Goal: Task Accomplishment & Management: Complete application form

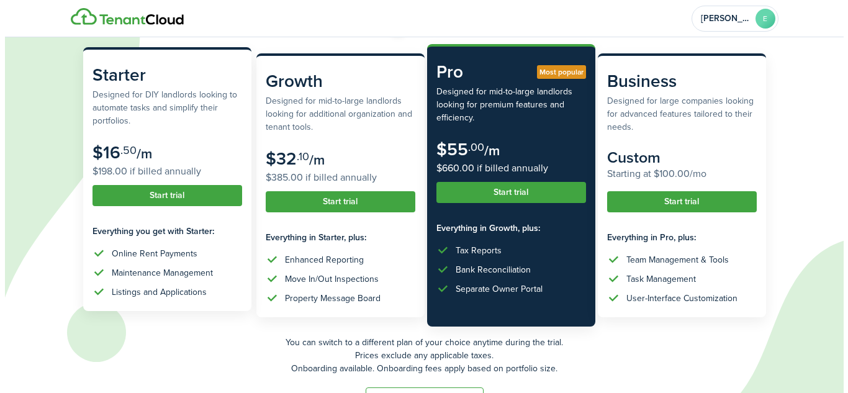
scroll to position [124, 0]
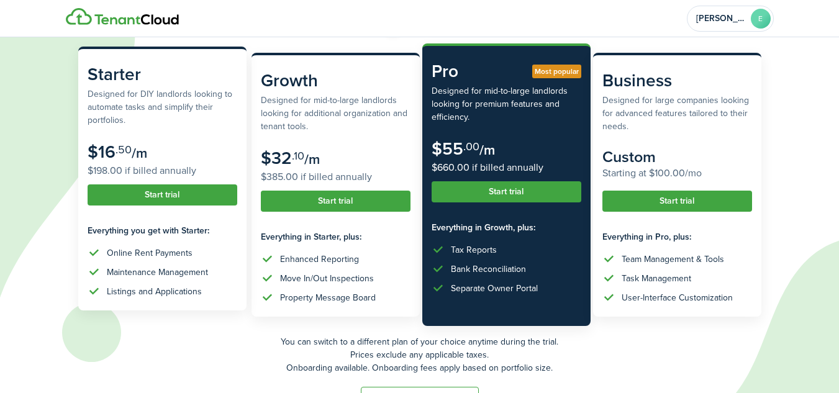
click at [146, 194] on button "Start trial" at bounding box center [163, 194] width 150 height 21
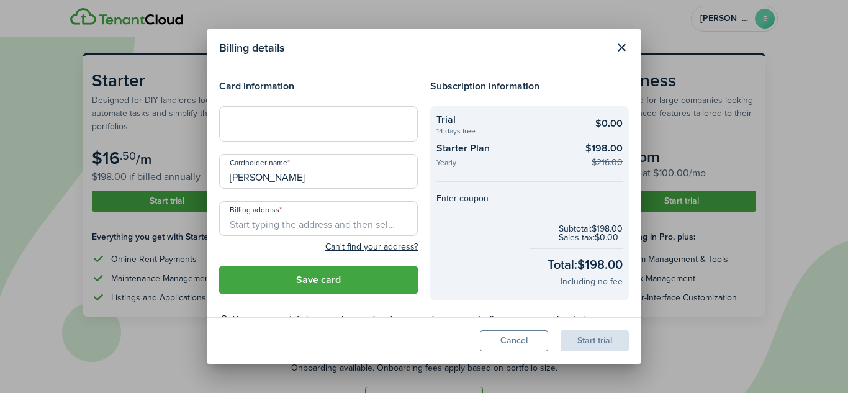
click at [623, 53] on button "Close modal" at bounding box center [621, 47] width 21 height 21
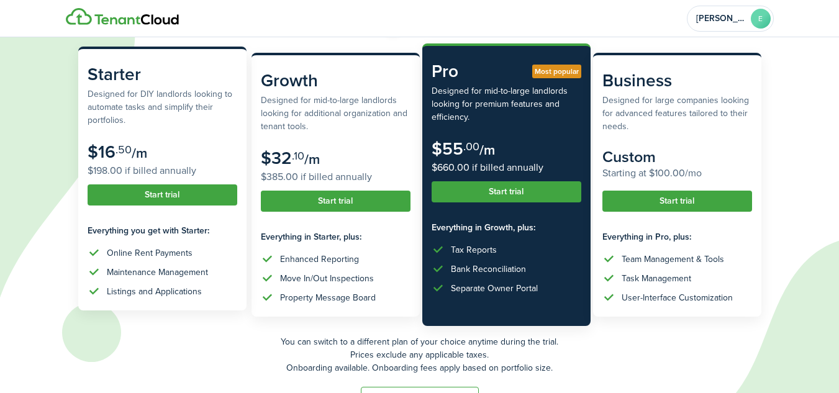
click at [149, 197] on button "Start trial" at bounding box center [163, 194] width 150 height 21
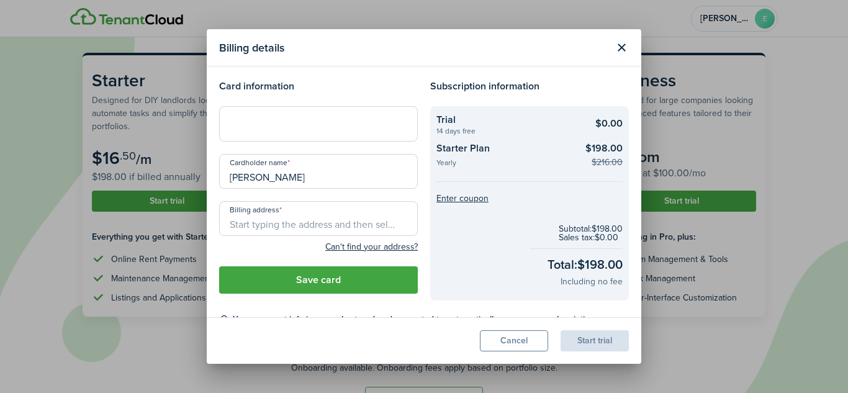
click at [502, 339] on button "Cancel" at bounding box center [514, 340] width 68 height 21
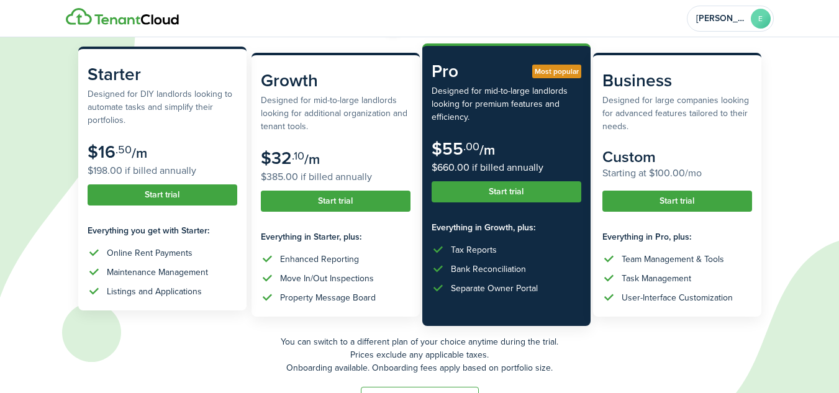
click at [166, 192] on button "Start trial" at bounding box center [163, 194] width 150 height 21
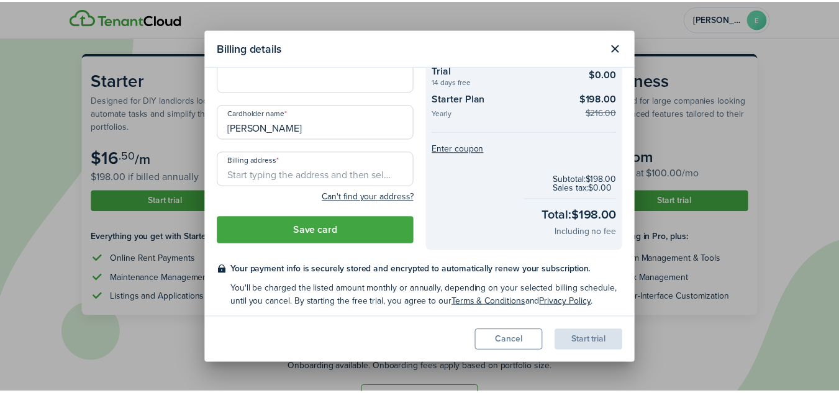
scroll to position [53, 0]
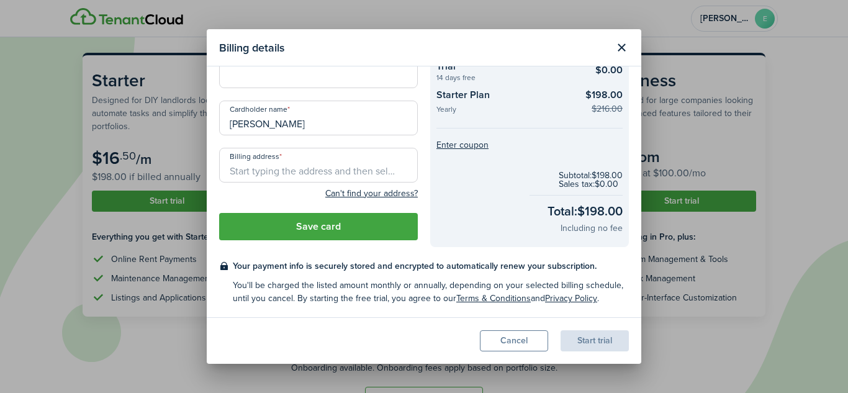
click at [617, 47] on button "Close modal" at bounding box center [621, 47] width 21 height 21
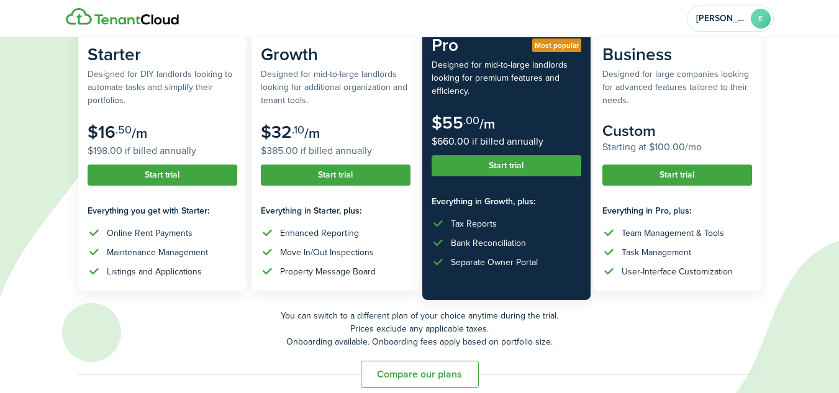
scroll to position [164, 0]
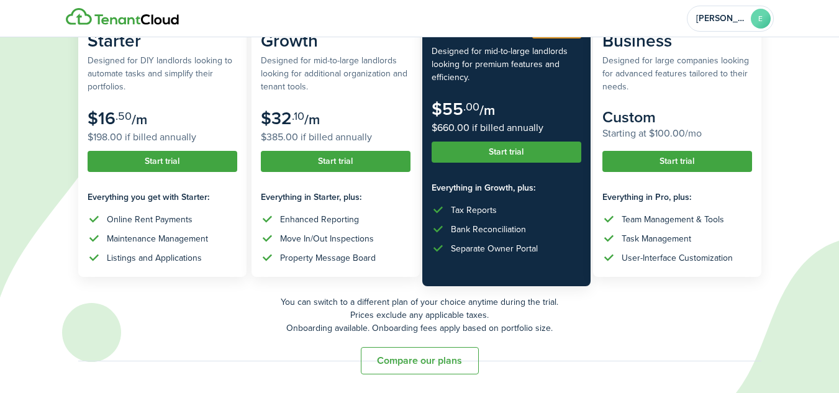
click at [395, 360] on button "Compare our plans" at bounding box center [420, 360] width 118 height 27
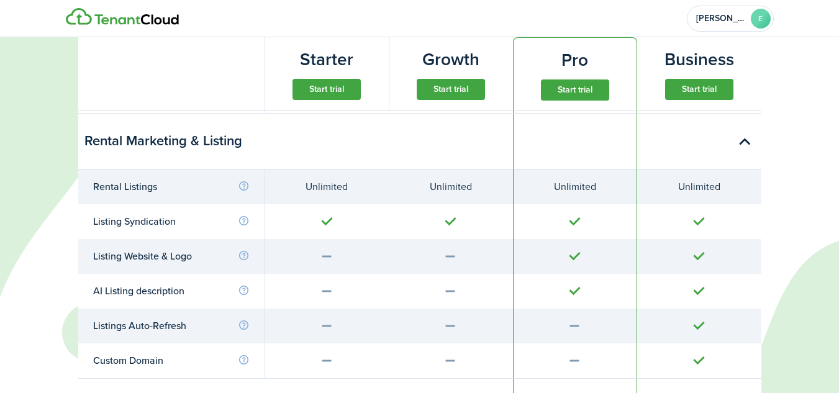
scroll to position [964, 0]
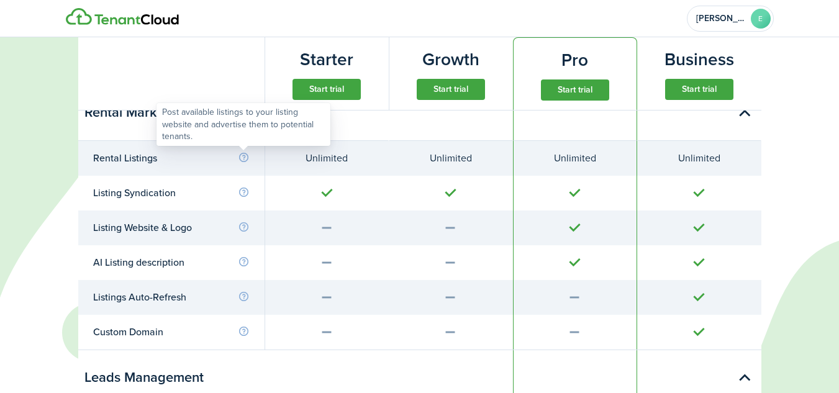
click at [240, 159] on info-icon at bounding box center [244, 157] width 12 height 11
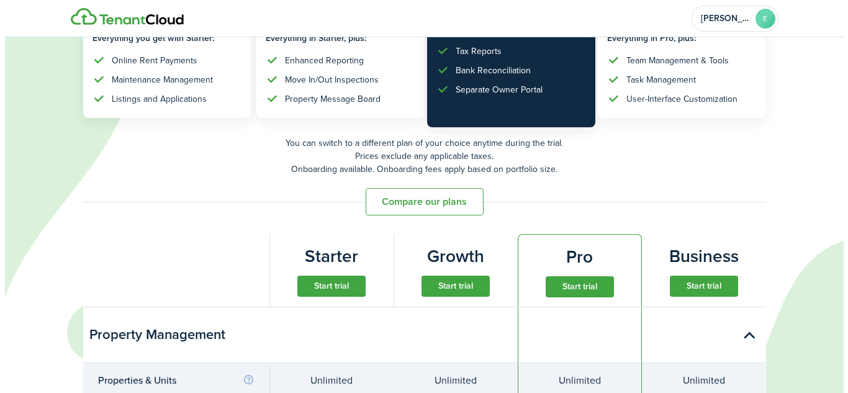
scroll to position [281, 0]
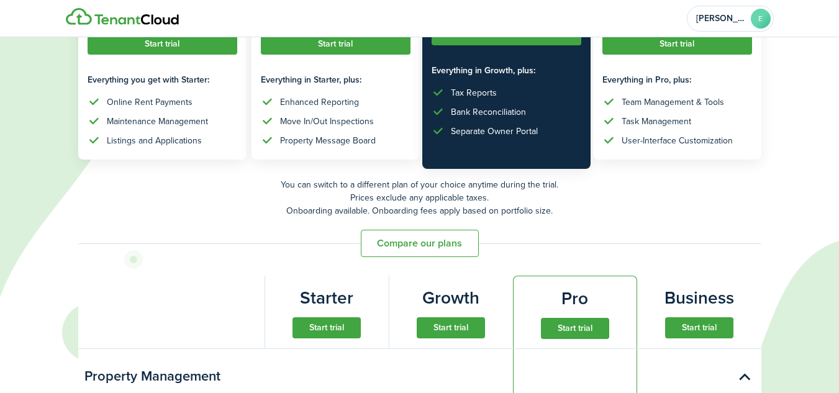
click at [330, 330] on button "Start trial" at bounding box center [326, 327] width 68 height 21
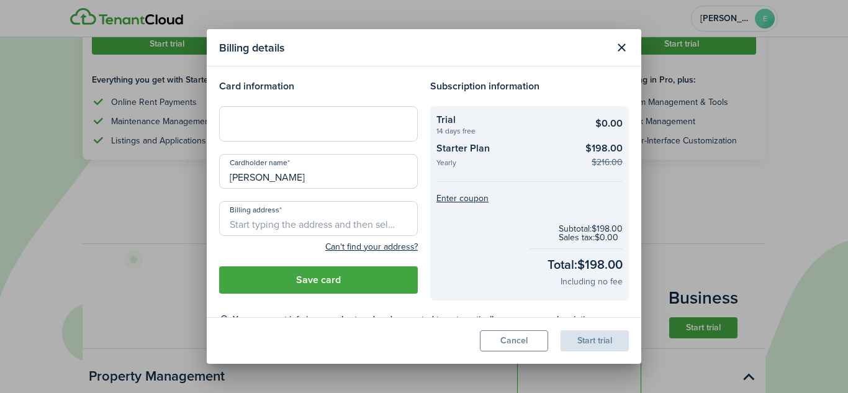
click at [261, 132] on div at bounding box center [318, 123] width 199 height 35
click at [312, 83] on h4 "Card information" at bounding box center [318, 86] width 199 height 15
click at [299, 220] on input "Billing address" at bounding box center [318, 218] width 199 height 35
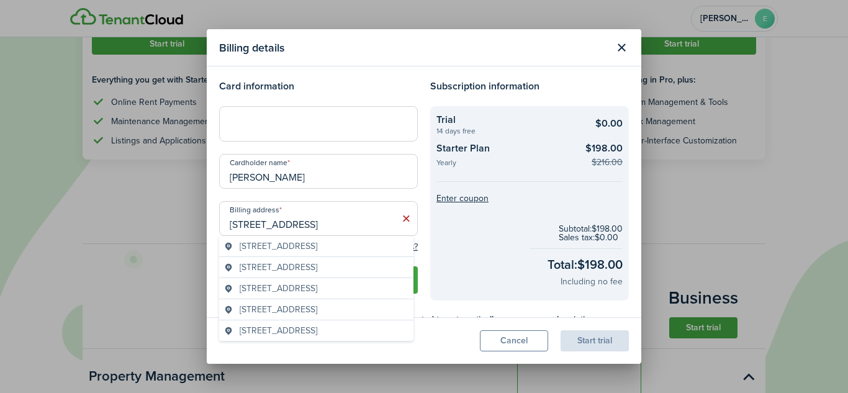
click at [304, 263] on span "[STREET_ADDRESS]" at bounding box center [279, 267] width 78 height 13
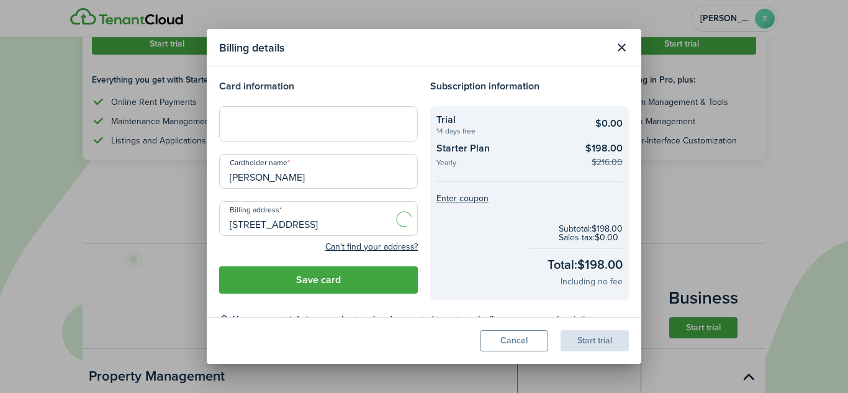
type input "[STREET_ADDRESS]"
click at [302, 275] on button "Save card" at bounding box center [318, 279] width 199 height 27
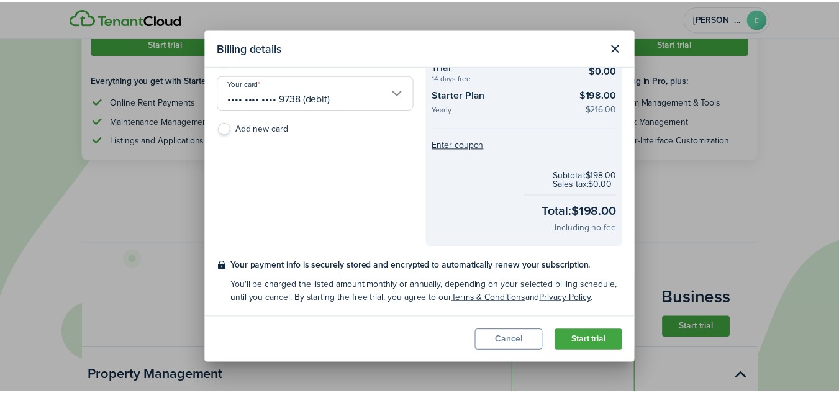
scroll to position [0, 0]
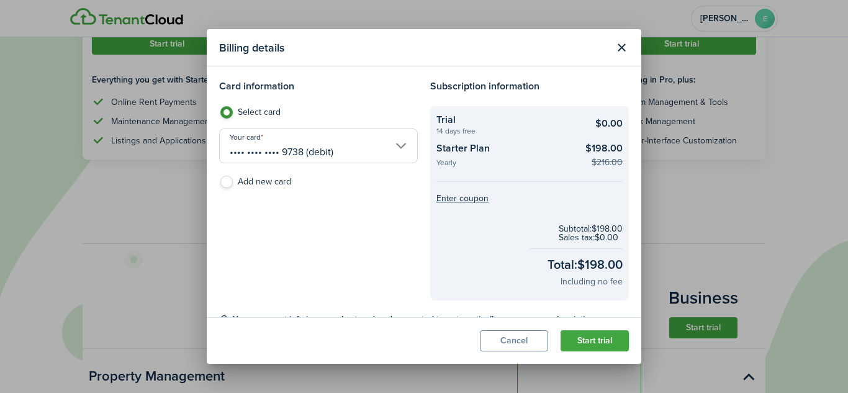
click at [620, 45] on button "Close modal" at bounding box center [621, 47] width 21 height 21
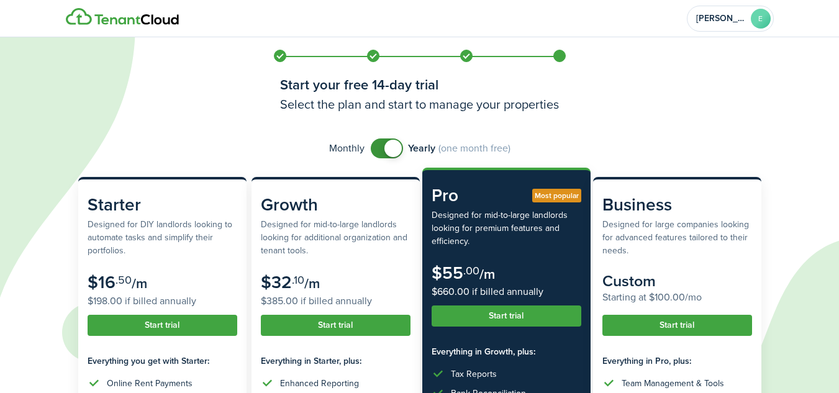
checkbox input "false"
click at [381, 152] on span at bounding box center [387, 148] width 12 height 20
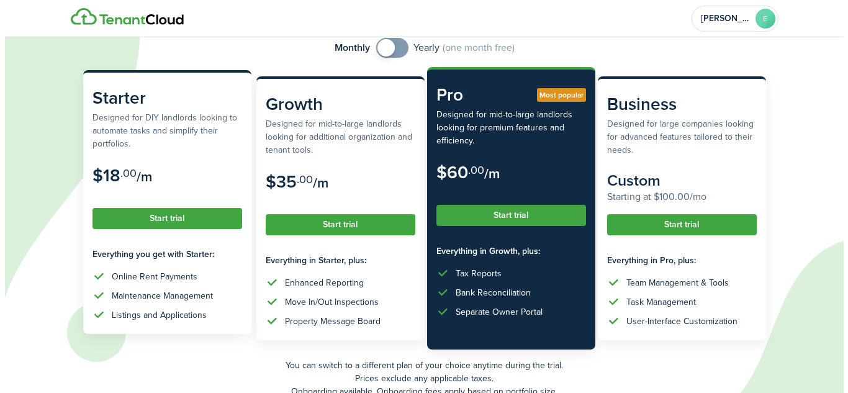
scroll to position [124, 0]
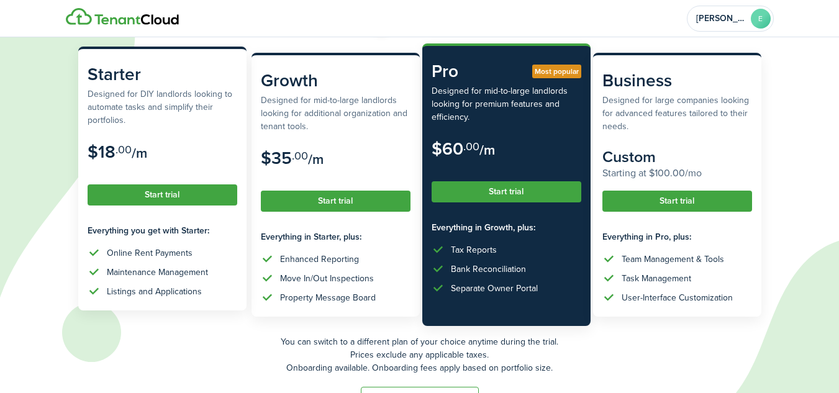
click at [188, 192] on button "Start trial" at bounding box center [163, 194] width 150 height 21
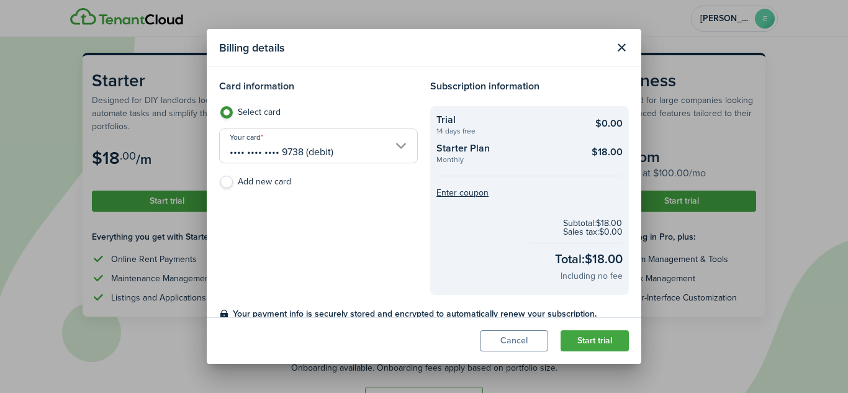
click at [595, 342] on button "Start trial" at bounding box center [595, 340] width 68 height 21
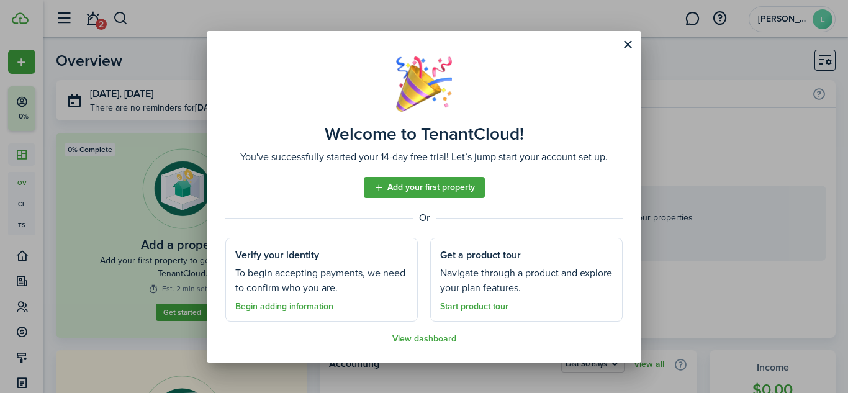
click at [446, 337] on link "View dashboard" at bounding box center [424, 339] width 64 height 10
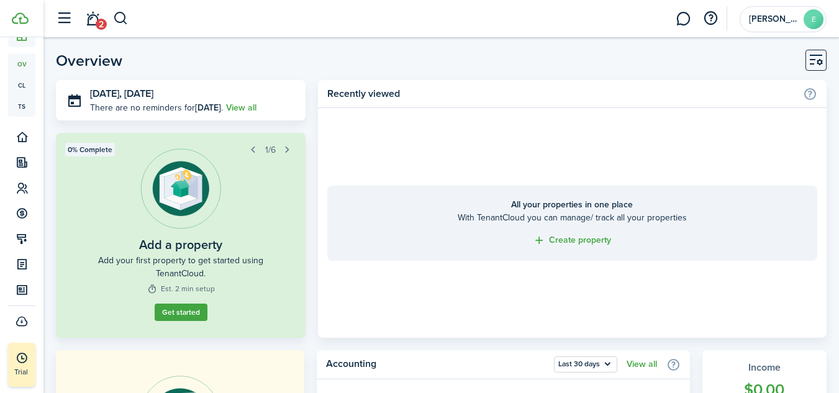
click at [66, 21] on button "button" at bounding box center [64, 19] width 24 height 24
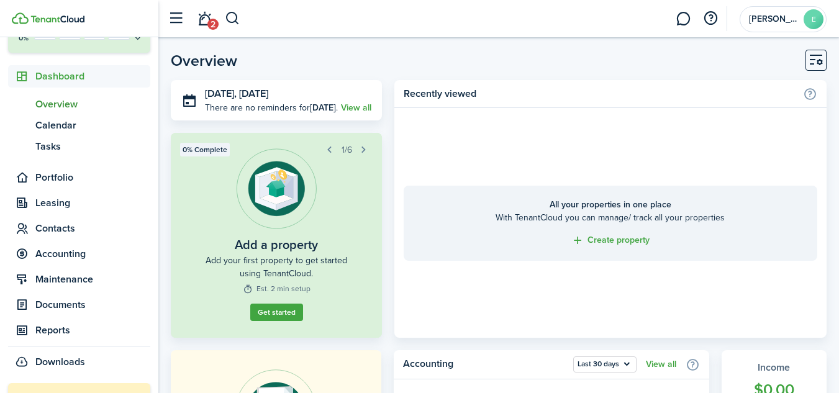
scroll to position [57, 0]
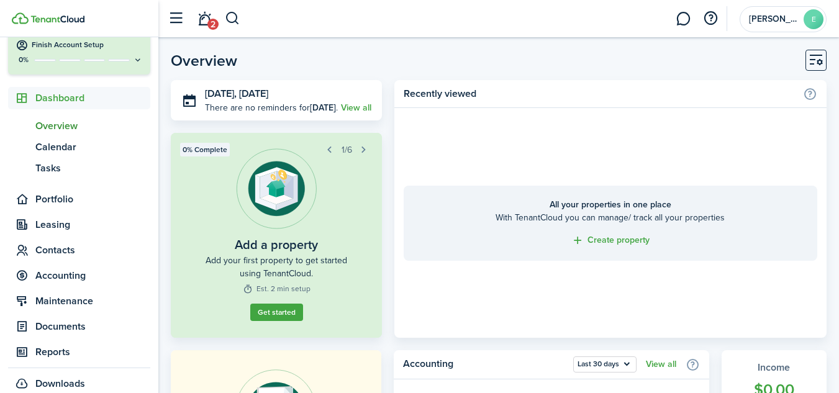
click at [54, 120] on span "Overview" at bounding box center [92, 126] width 115 height 15
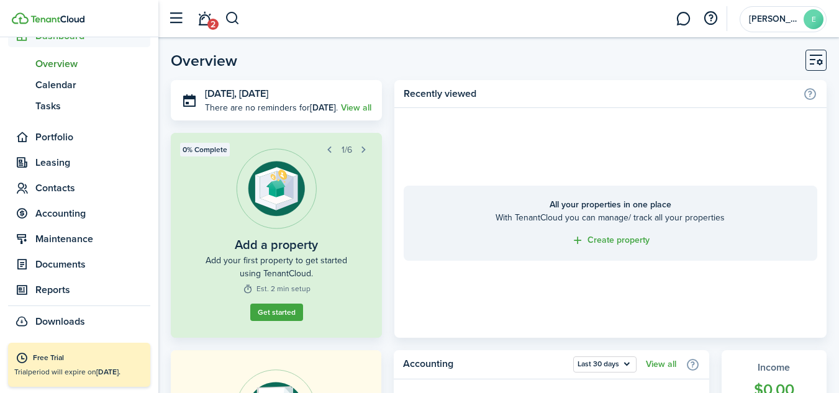
scroll to position [62, 0]
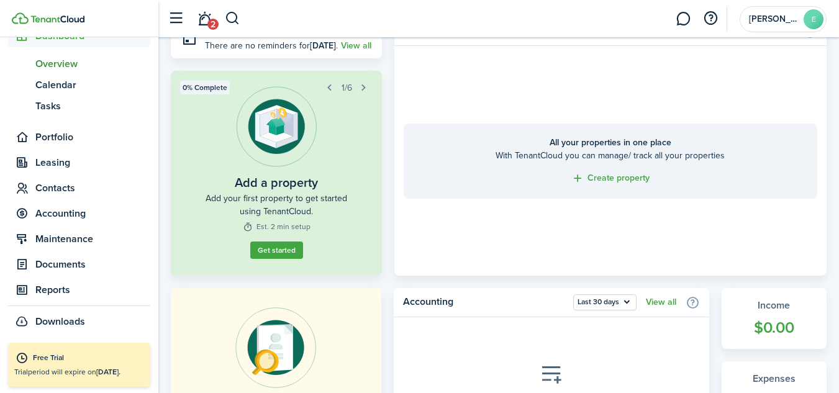
click at [150, 102] on nav "Create New Finish Account Setup 0% Dashboard ov Overview cl Calendar ts Tasks P…" at bounding box center [79, 131] width 158 height 424
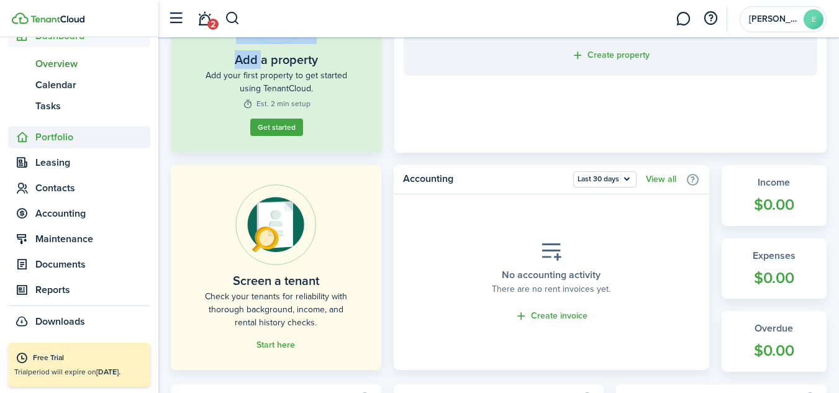
scroll to position [186, 0]
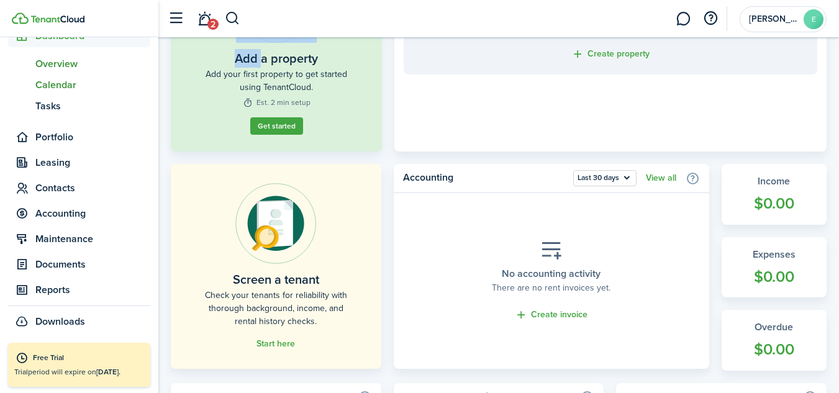
click at [125, 93] on link "cl Calendar" at bounding box center [79, 85] width 142 height 21
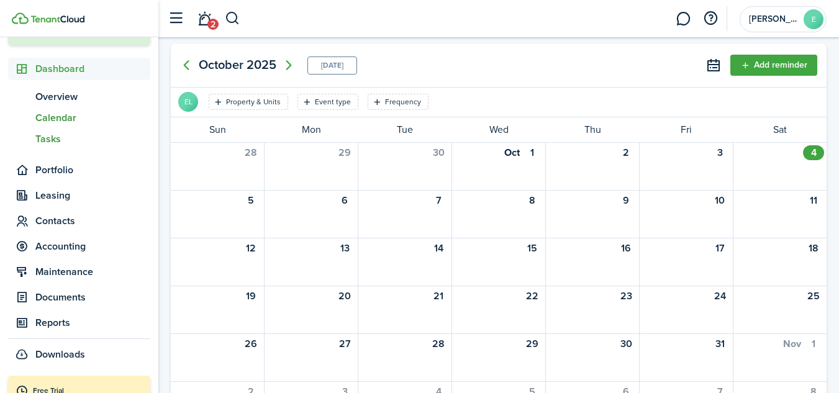
scroll to position [57, 0]
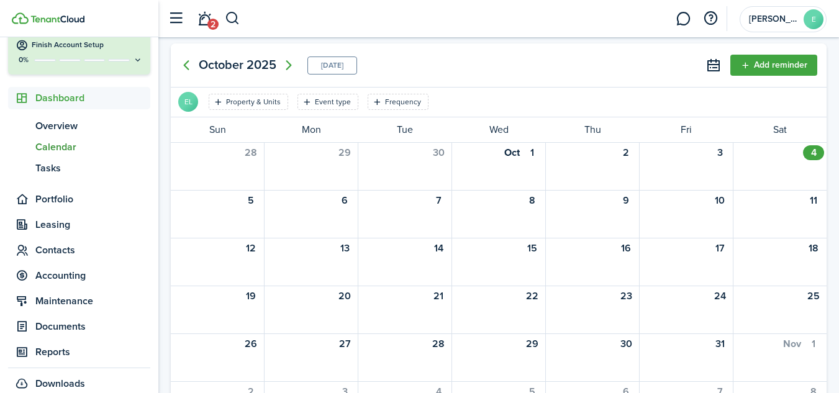
click at [681, 24] on link at bounding box center [683, 19] width 24 height 32
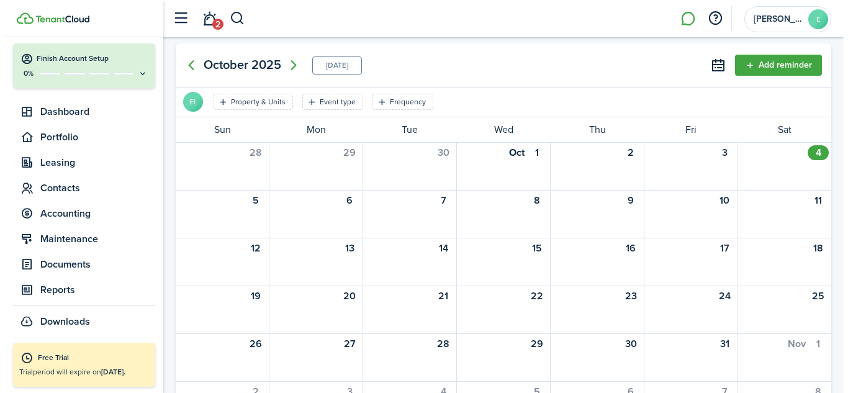
scroll to position [43, 0]
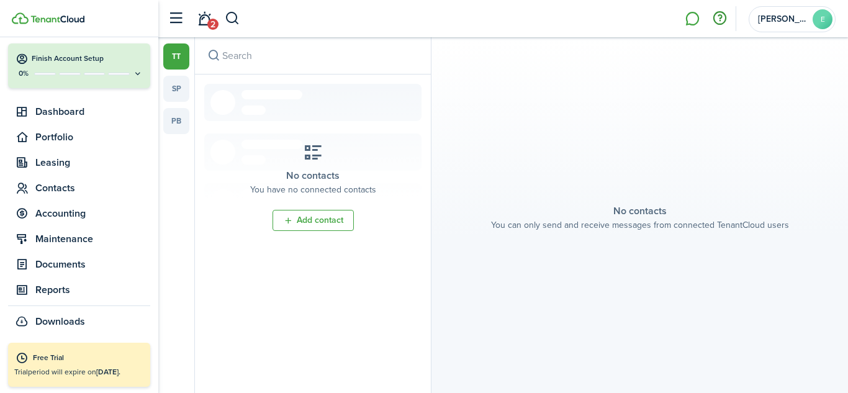
click at [723, 20] on button "button" at bounding box center [719, 18] width 21 height 21
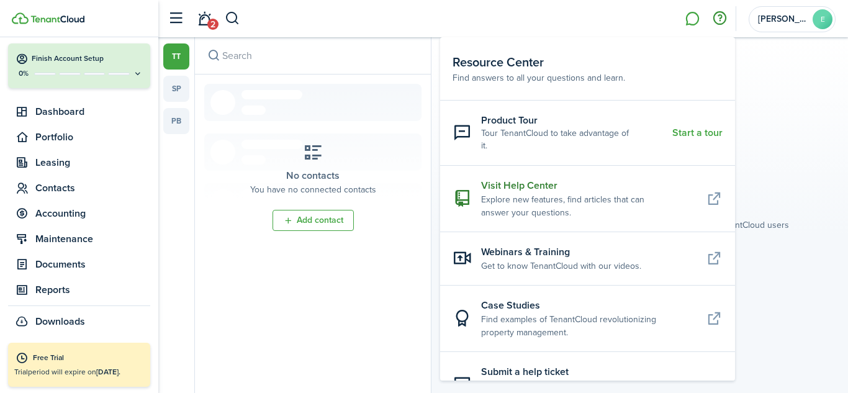
click at [509, 183] on resource-center-item-title "Visit Help Center" at bounding box center [588, 185] width 215 height 15
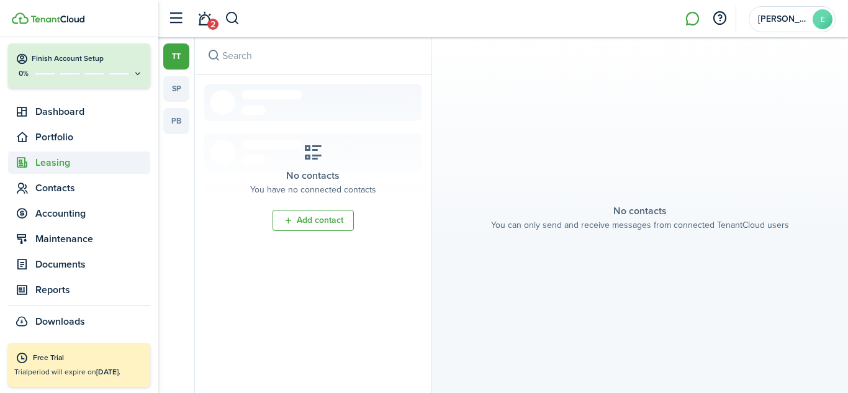
click at [76, 163] on span "Leasing" at bounding box center [92, 162] width 115 height 15
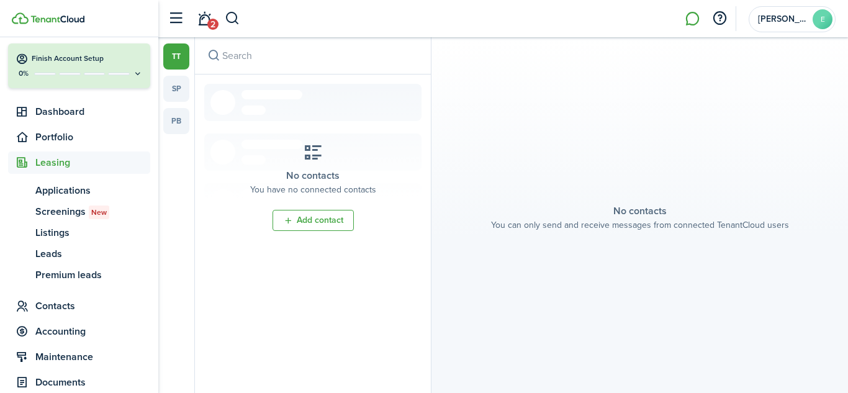
scroll to position [57, 0]
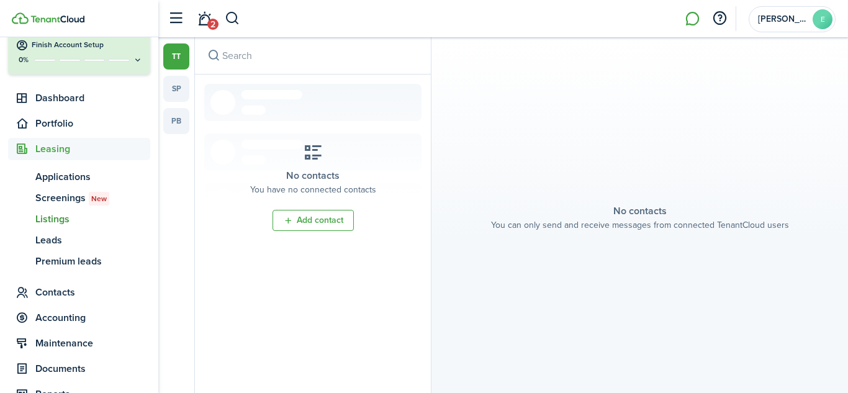
click at [60, 222] on span "Listings" at bounding box center [92, 219] width 115 height 15
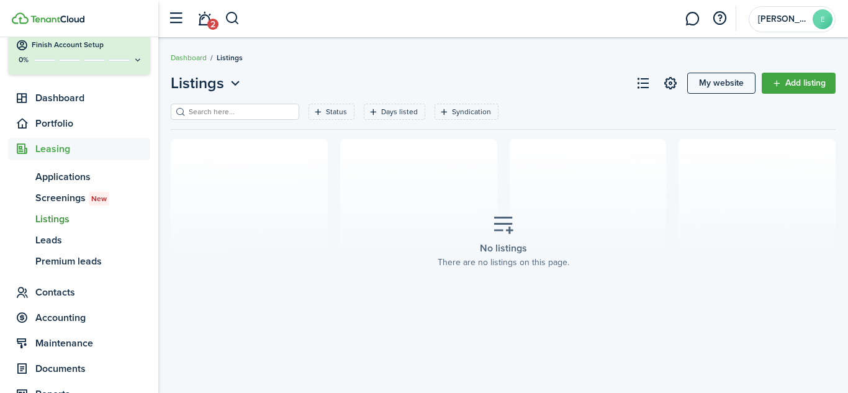
click at [807, 85] on link "Add listing" at bounding box center [799, 83] width 74 height 21
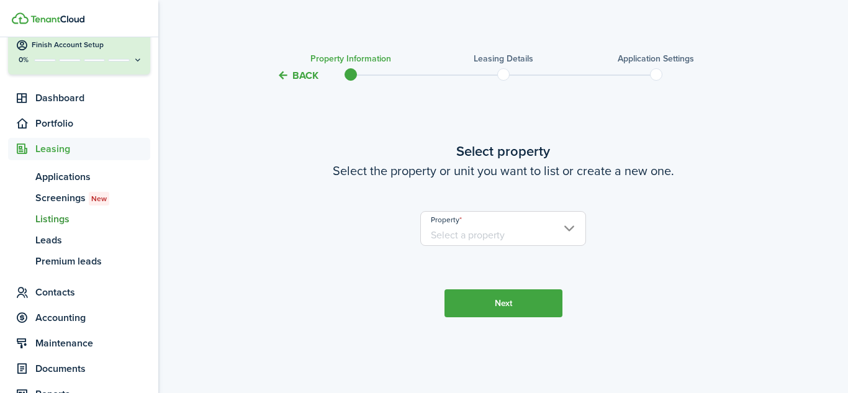
click at [571, 226] on input "Property" at bounding box center [503, 228] width 166 height 35
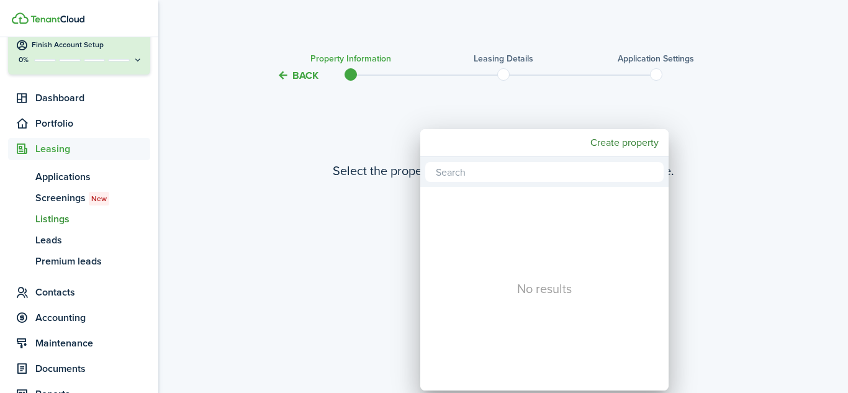
click at [186, 225] on div at bounding box center [424, 197] width 1047 height 592
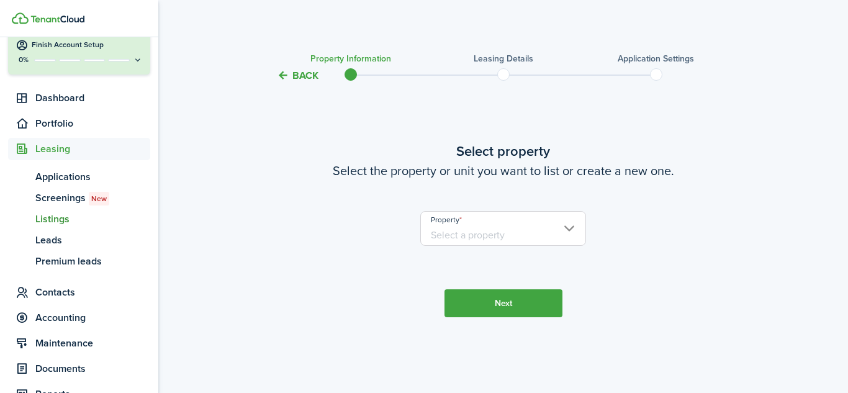
click at [566, 229] on input "Property" at bounding box center [503, 228] width 166 height 35
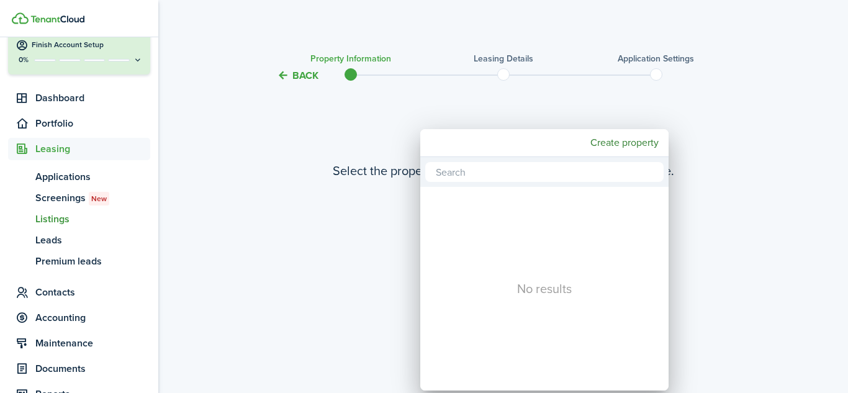
click at [566, 229] on div "No results" at bounding box center [544, 289] width 248 height 204
click at [353, 145] on div at bounding box center [424, 197] width 1047 height 592
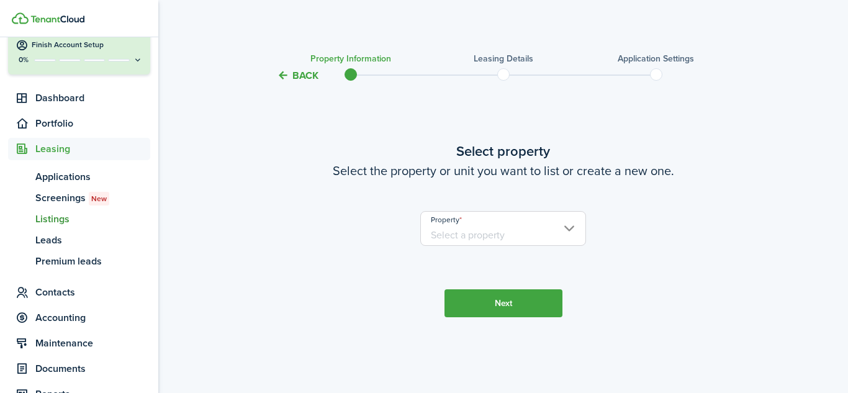
click at [492, 236] on input "Property" at bounding box center [503, 228] width 166 height 35
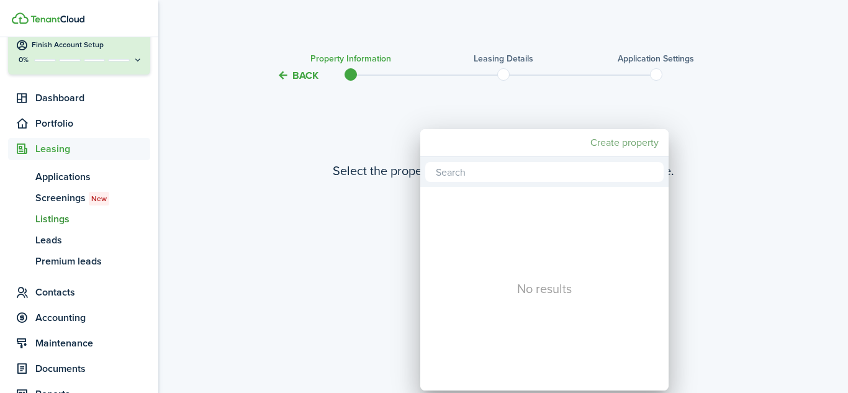
click at [594, 140] on mbsc-button "Create property" at bounding box center [625, 143] width 78 height 22
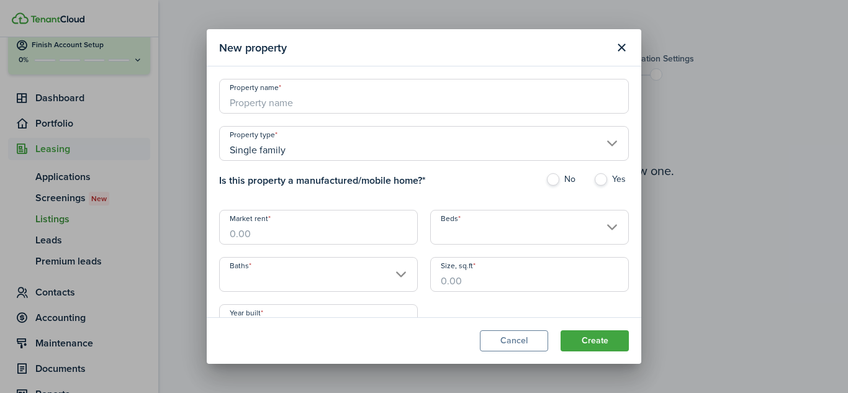
click at [331, 152] on input "Single family" at bounding box center [424, 143] width 410 height 35
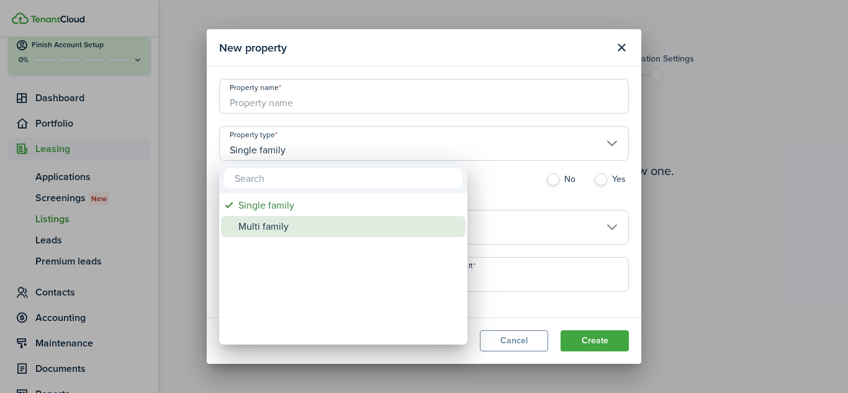
click at [265, 225] on div "Multi family" at bounding box center [348, 226] width 220 height 21
type input "Multi family"
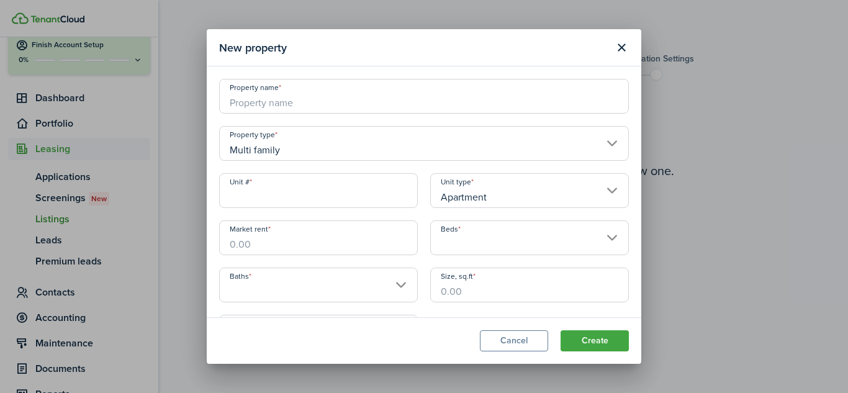
click at [297, 103] on input "Property name" at bounding box center [424, 96] width 410 height 35
type input "1"
type input "0001"
click at [303, 195] on input "Unit #" at bounding box center [318, 190] width 199 height 35
type input "5176"
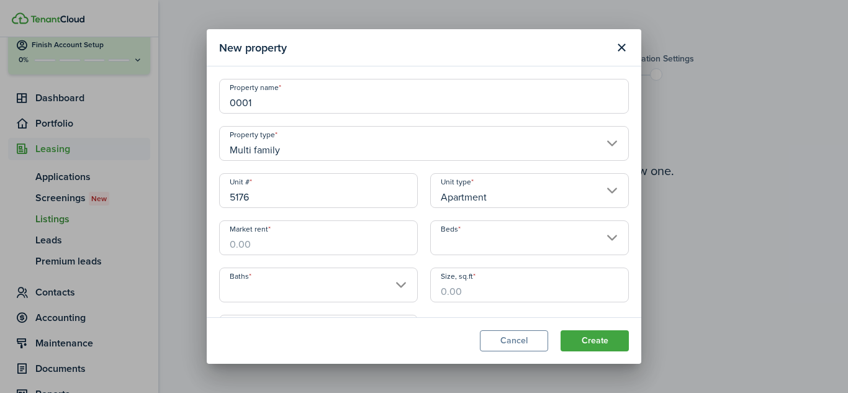
click at [332, 246] on input "Market rent" at bounding box center [318, 237] width 199 height 35
click at [460, 245] on input "Beds" at bounding box center [529, 237] width 199 height 35
type input "$2,400.00"
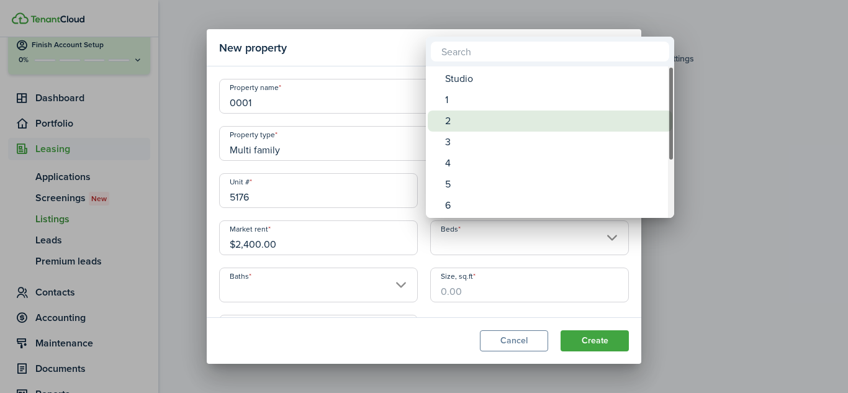
click at [451, 120] on div "2" at bounding box center [555, 121] width 220 height 21
type input "2"
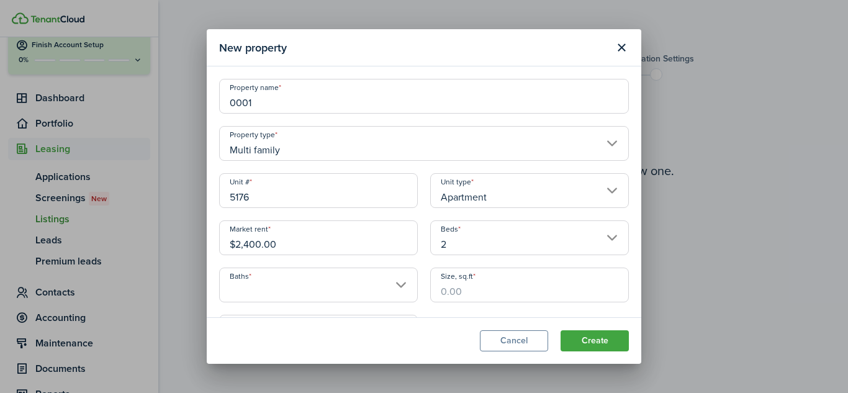
click at [304, 291] on input "Baths" at bounding box center [318, 285] width 199 height 35
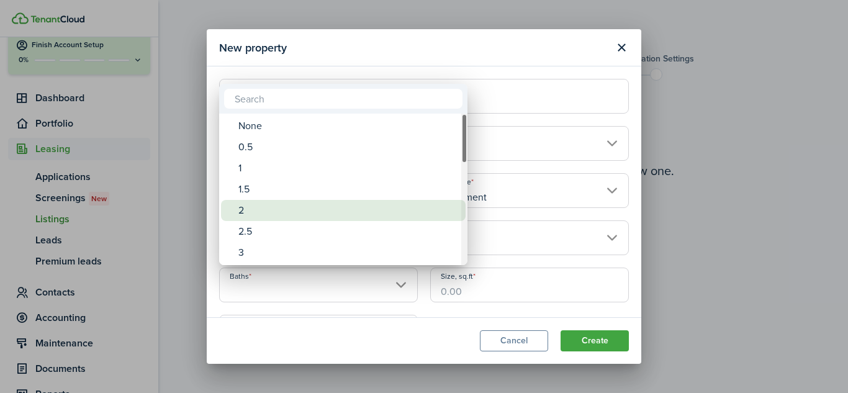
click at [266, 202] on div "2" at bounding box center [348, 210] width 220 height 21
type input "2"
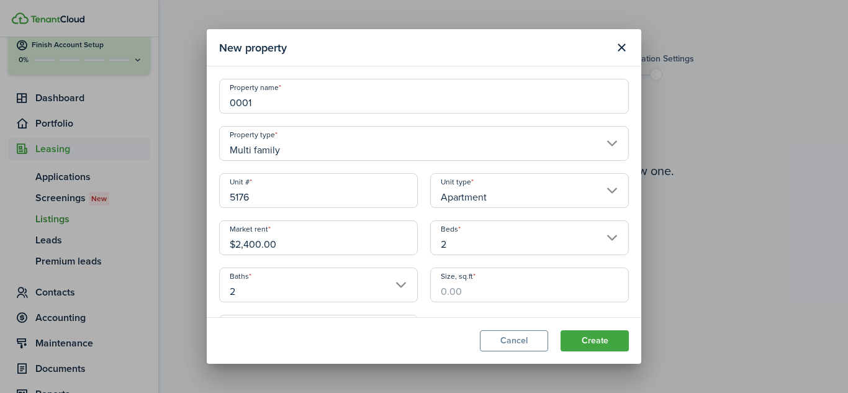
click at [462, 290] on input "Size, sq.ft" at bounding box center [529, 285] width 199 height 35
type input "1,216"
click at [594, 340] on button "Create" at bounding box center [595, 340] width 68 height 21
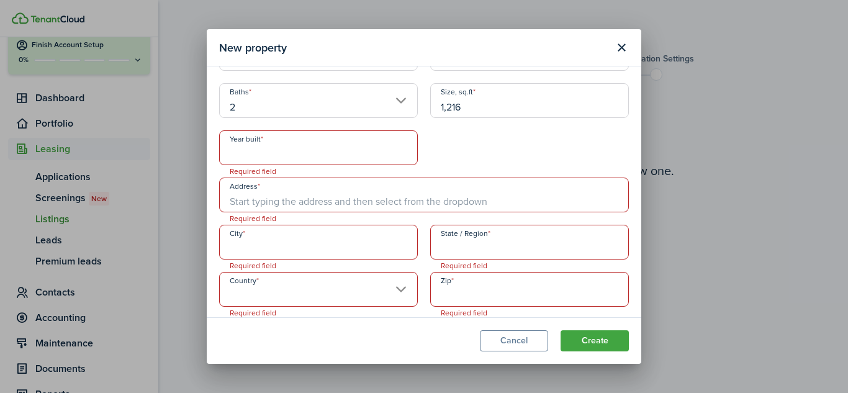
scroll to position [188, 0]
paste input "[STREET_ADDRESS]"
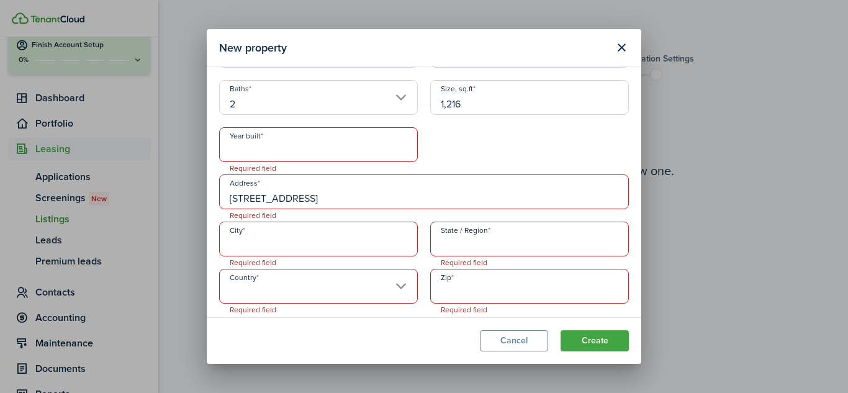
click at [361, 197] on input "[STREET_ADDRESS]" at bounding box center [424, 191] width 410 height 35
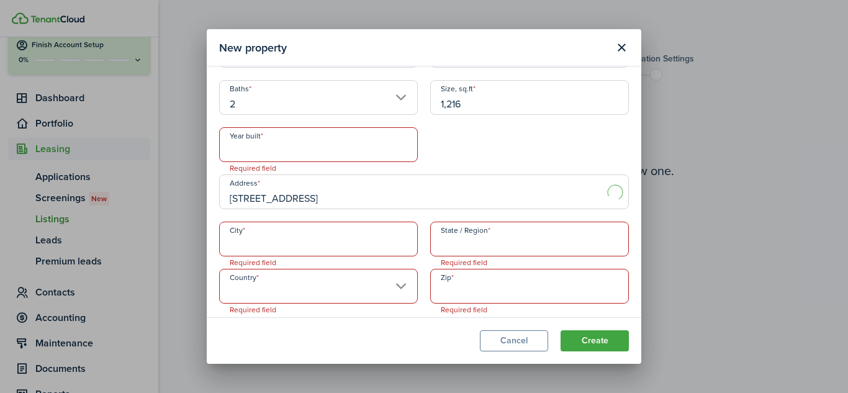
type input "[STREET_ADDRESS]"
click at [302, 240] on input "City" at bounding box center [318, 239] width 199 height 35
type input "Davie"
click at [453, 251] on input "State / Region" at bounding box center [529, 239] width 199 height 35
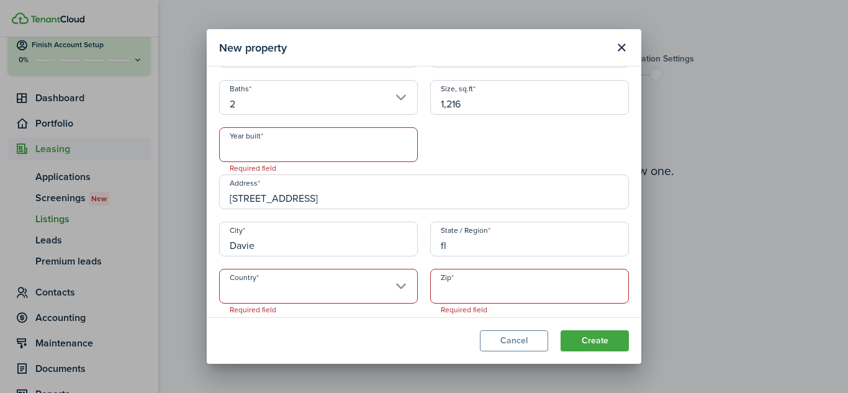
click at [343, 284] on input "Country" at bounding box center [318, 286] width 199 height 35
type input "fl"
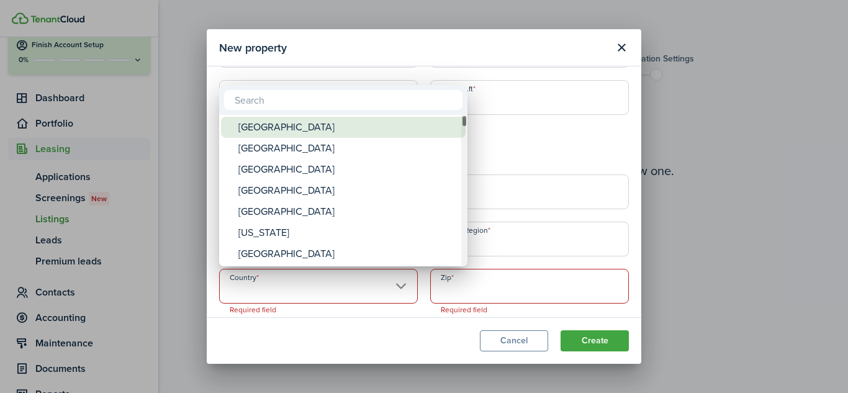
click at [313, 132] on div "[GEOGRAPHIC_DATA]" at bounding box center [348, 127] width 220 height 21
type input "[GEOGRAPHIC_DATA]"
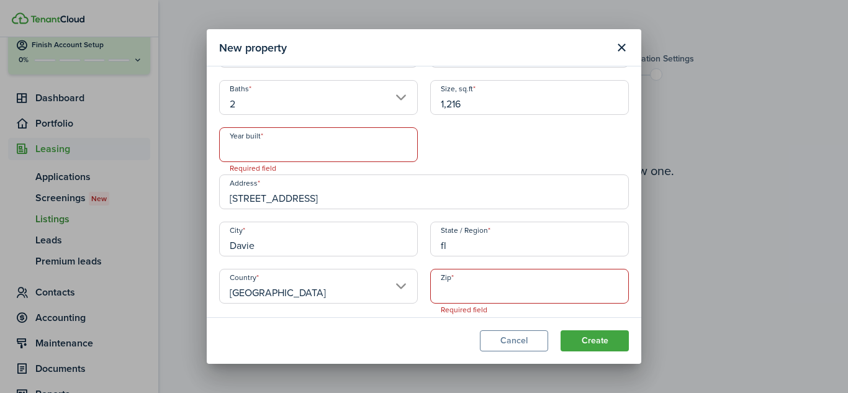
click at [449, 284] on input "Zip" at bounding box center [529, 286] width 199 height 35
type input "33328"
click at [396, 143] on input "Year built" at bounding box center [318, 144] width 199 height 35
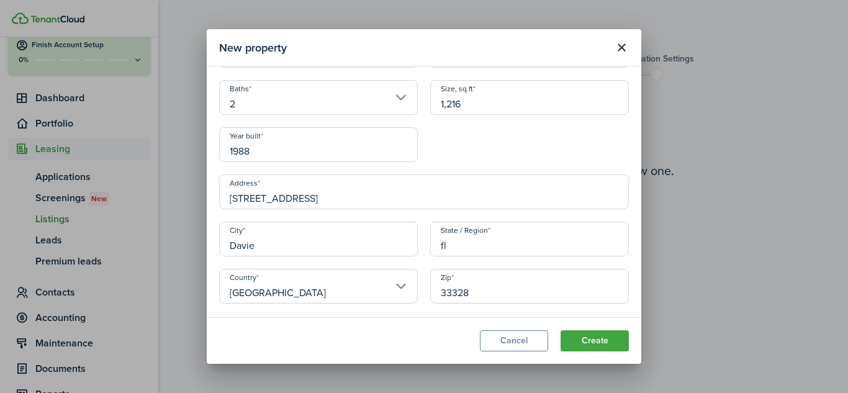
type input "1988"
click at [588, 344] on button "Create" at bounding box center [595, 340] width 68 height 21
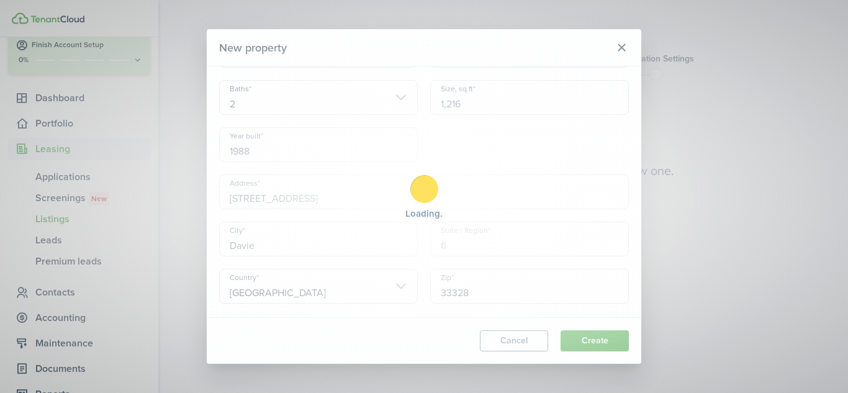
scroll to position [199, 0]
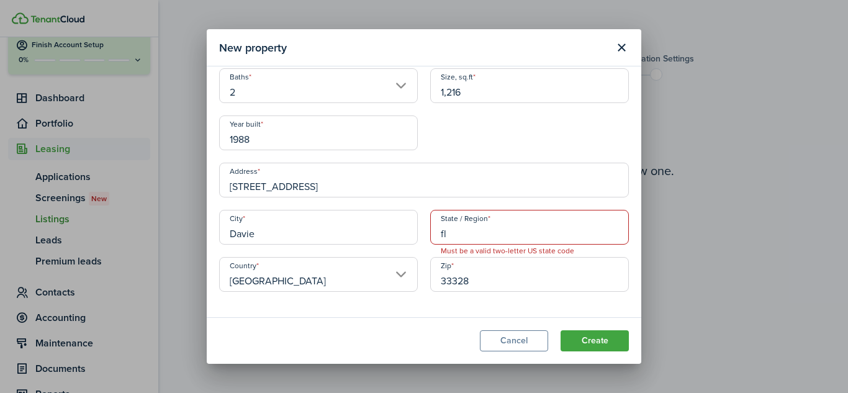
click at [484, 231] on input "fl" at bounding box center [529, 227] width 199 height 35
type input "FL"
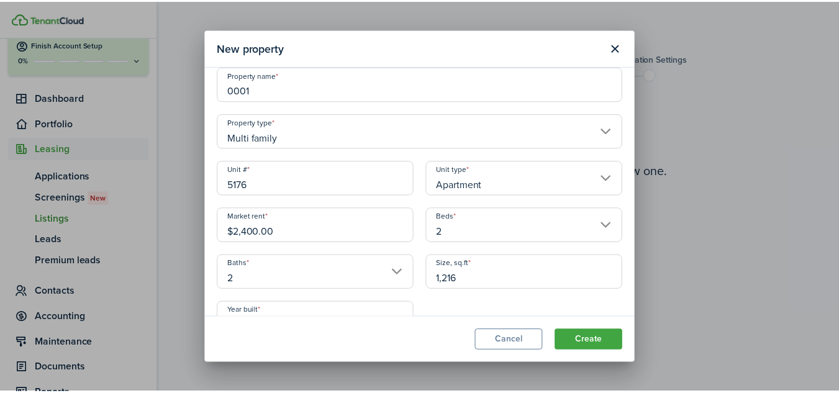
scroll to position [0, 0]
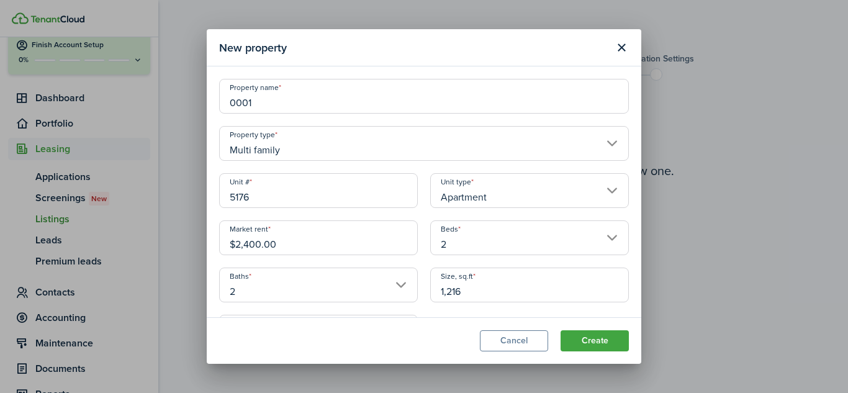
click at [586, 338] on button "Create" at bounding box center [595, 340] width 68 height 21
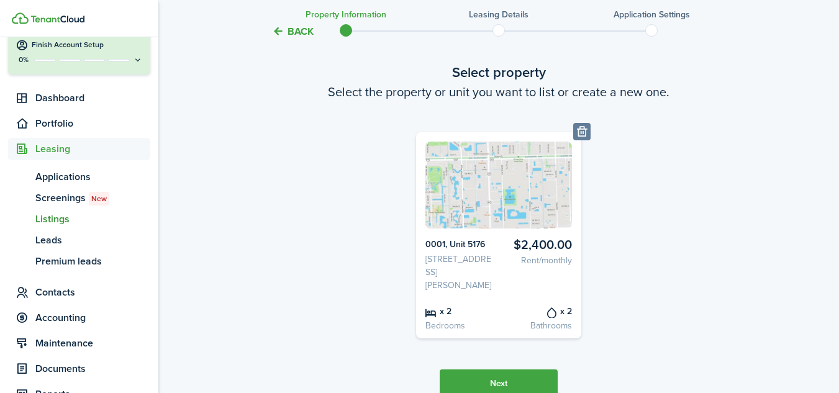
scroll to position [124, 0]
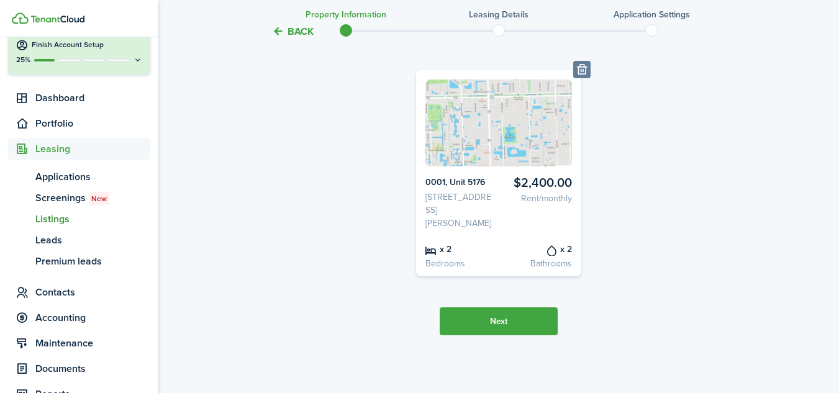
click at [486, 322] on button "Next" at bounding box center [499, 321] width 118 height 28
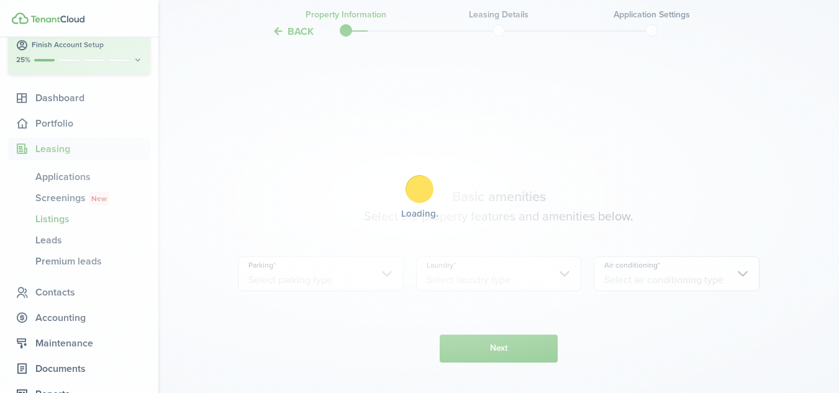
scroll to position [435, 0]
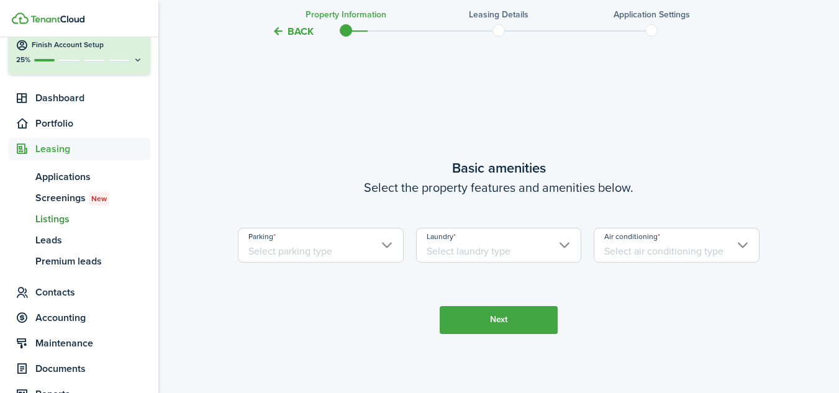
click at [388, 250] on input "Parking" at bounding box center [321, 245] width 166 height 35
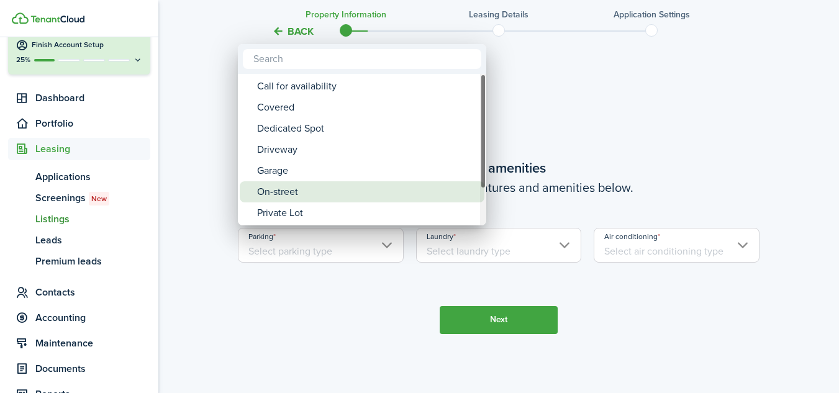
click at [273, 183] on div "On-street" at bounding box center [367, 191] width 220 height 21
type input "On-street"
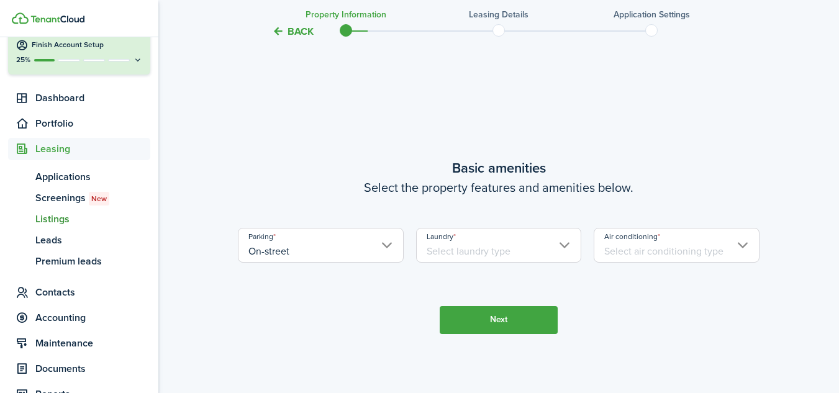
click at [476, 251] on input "Laundry" at bounding box center [499, 245] width 166 height 35
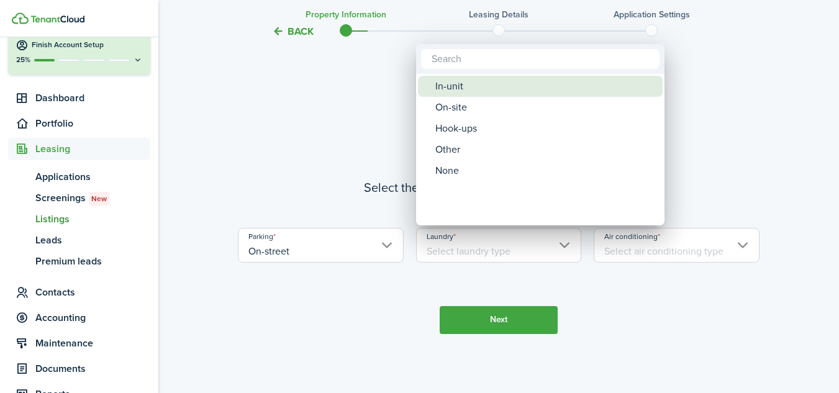
click at [452, 92] on div "In-unit" at bounding box center [545, 86] width 220 height 21
type input "In-unit"
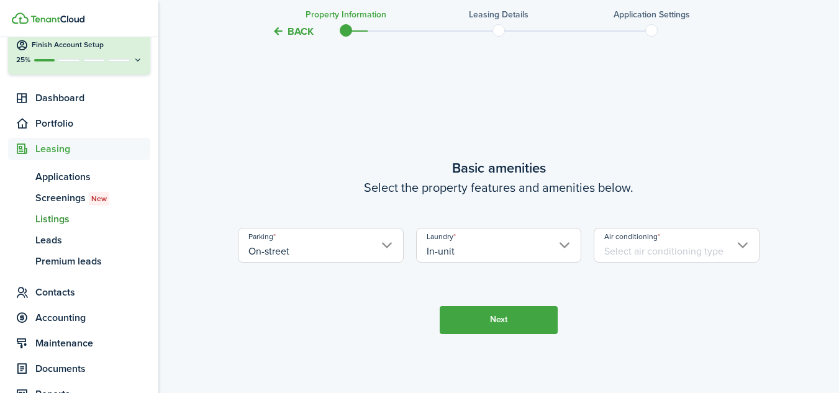
click at [633, 251] on input "Air conditioning" at bounding box center [677, 245] width 166 height 35
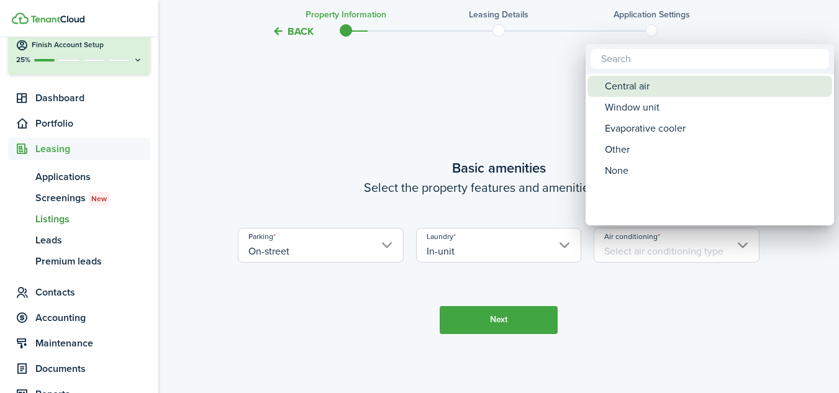
click at [616, 91] on div "Central air" at bounding box center [715, 86] width 220 height 21
type input "Central air"
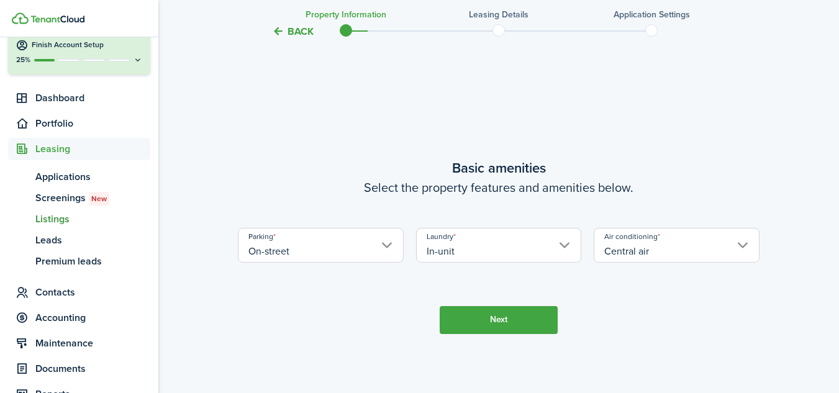
click at [494, 325] on button "Next" at bounding box center [499, 320] width 118 height 28
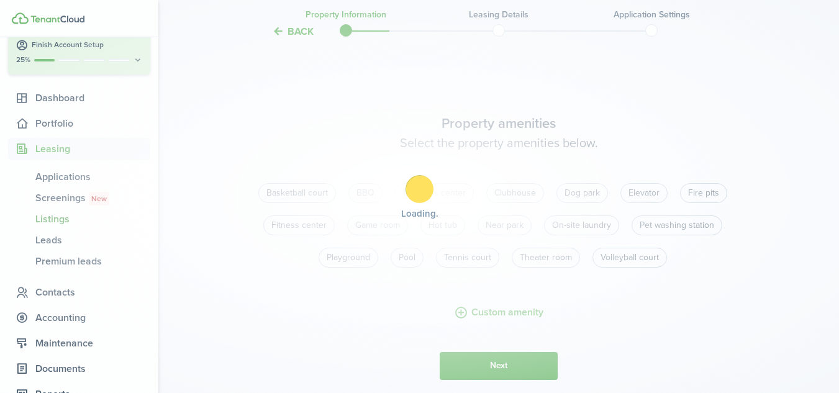
scroll to position [828, 0]
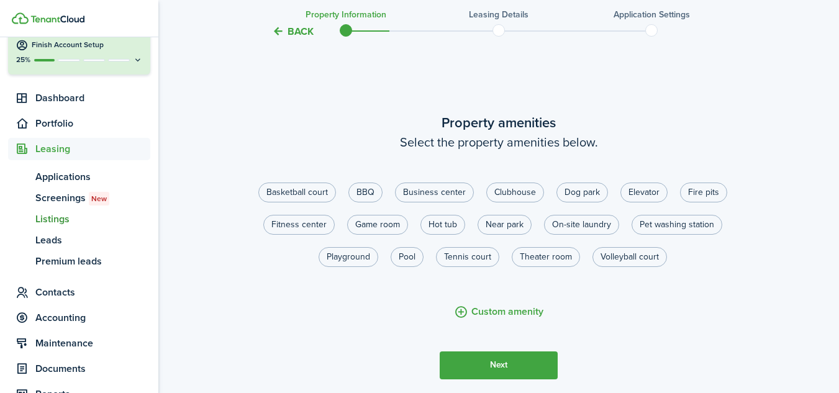
click at [477, 363] on button "Next" at bounding box center [499, 365] width 118 height 28
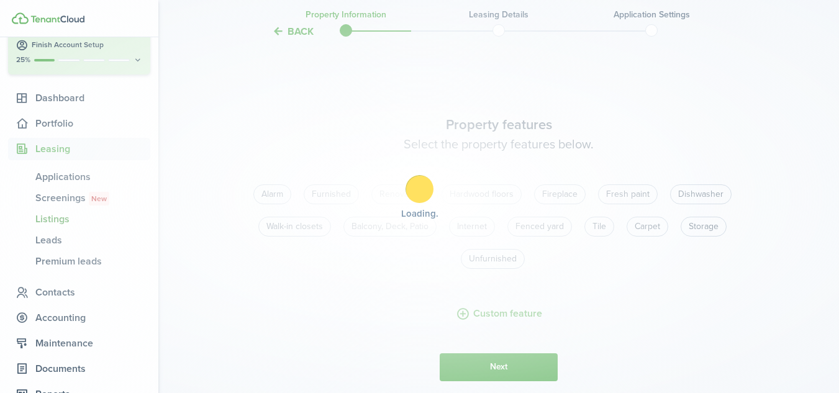
scroll to position [1221, 0]
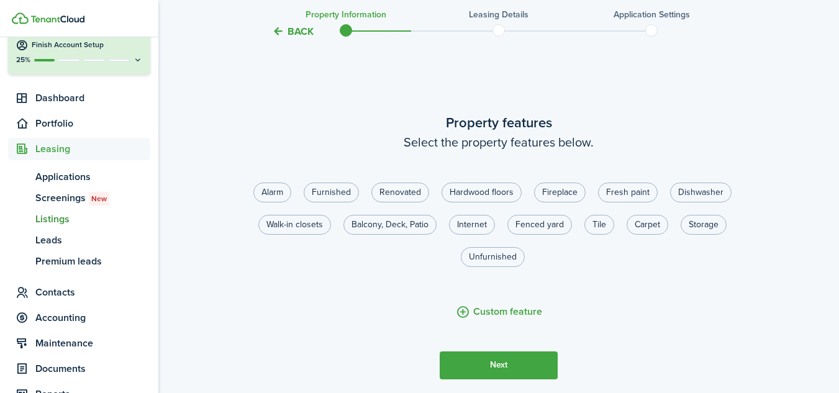
click at [483, 358] on button "Next" at bounding box center [499, 365] width 118 height 28
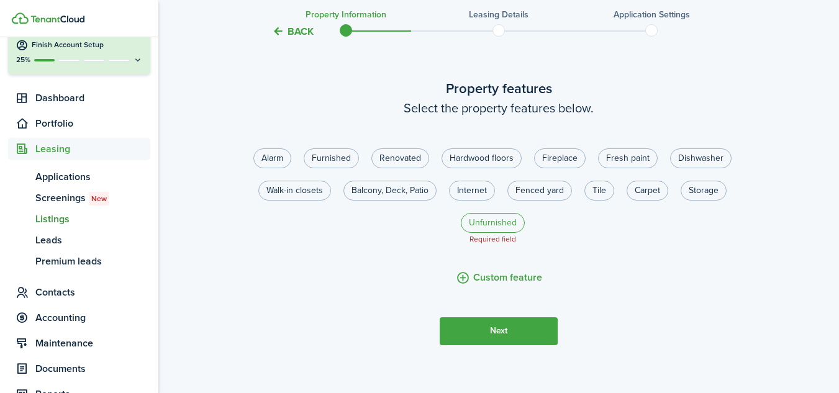
click at [491, 220] on label "Unfurnished" at bounding box center [493, 223] width 64 height 20
radio input "true"
click at [482, 327] on button "Next" at bounding box center [499, 331] width 118 height 28
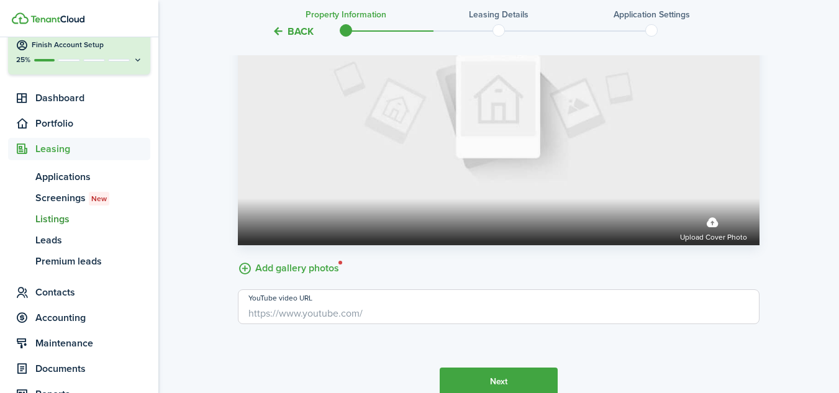
scroll to position [1801, 0]
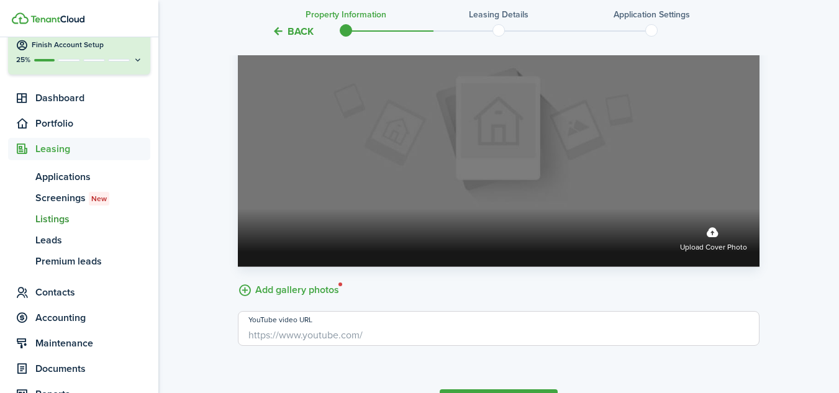
drag, startPoint x: 396, startPoint y: 224, endPoint x: 368, endPoint y: 179, distance: 52.4
click at [368, 179] on label "Upload cover photo" at bounding box center [499, 136] width 522 height 261
click at [238, 209] on input "Upload cover photo" at bounding box center [238, 209] width 0 height 0
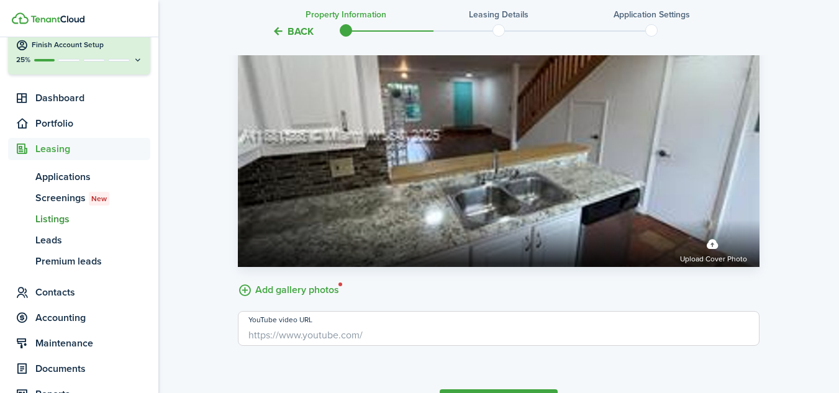
click at [287, 289] on label "Add gallery photos" at bounding box center [288, 288] width 101 height 19
click at [238, 279] on input "Add gallery photos" at bounding box center [238, 279] width 0 height 0
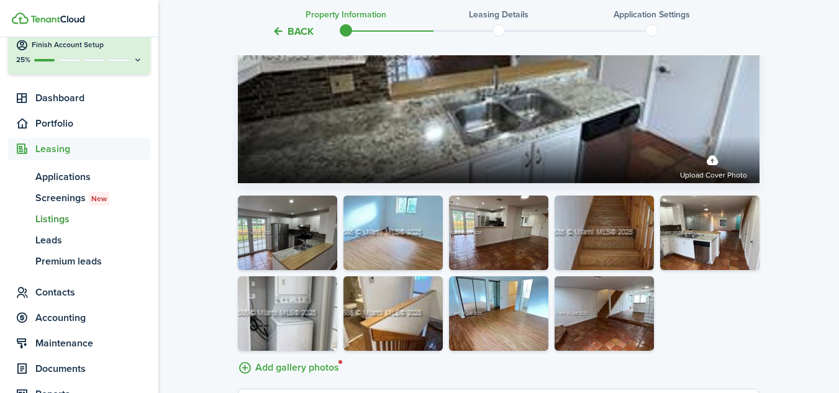
scroll to position [1863, 0]
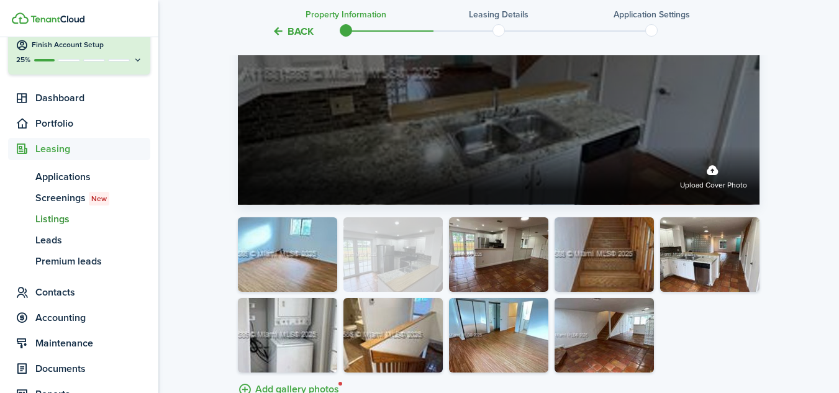
drag, startPoint x: 305, startPoint y: 274, endPoint x: 419, endPoint y: 147, distance: 170.6
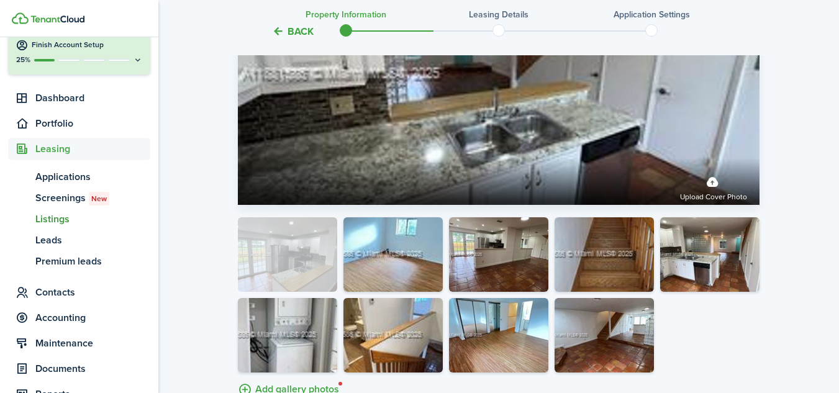
drag, startPoint x: 402, startPoint y: 255, endPoint x: 293, endPoint y: 247, distance: 108.9
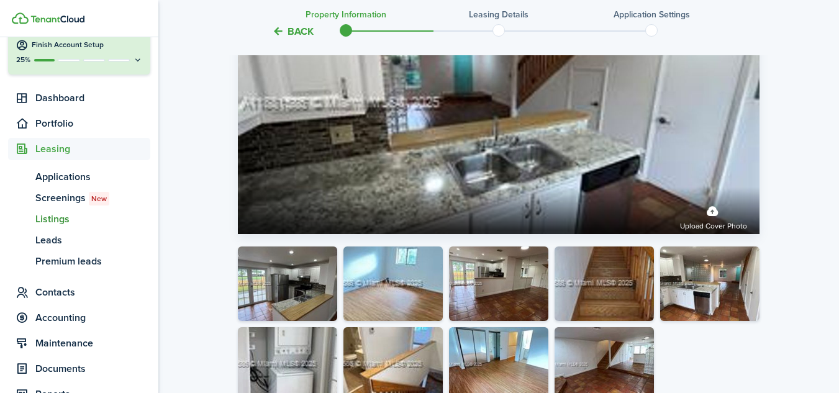
scroll to position [1801, 0]
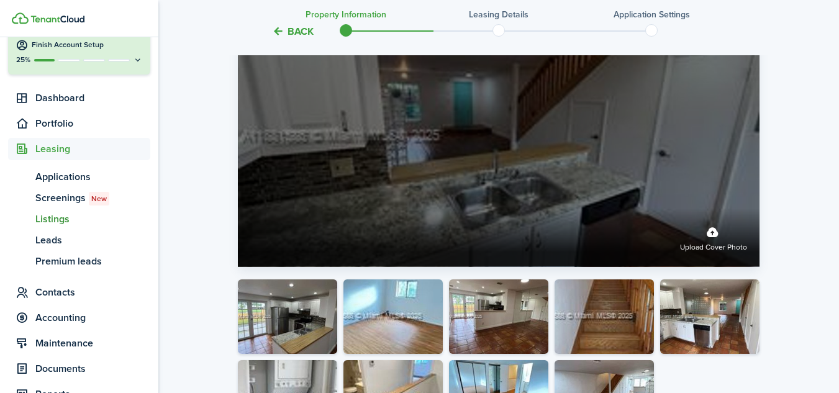
click at [364, 206] on label "Upload cover photo" at bounding box center [499, 136] width 522 height 261
click at [238, 209] on input "Upload cover photo" at bounding box center [238, 209] width 0 height 0
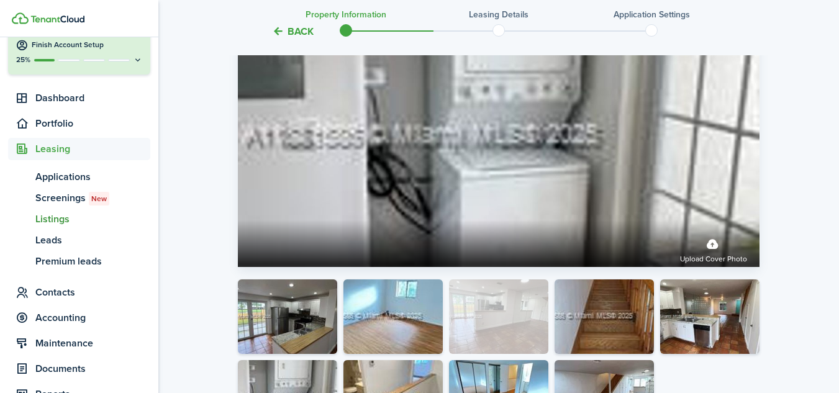
drag, startPoint x: 501, startPoint y: 339, endPoint x: 485, endPoint y: 312, distance: 31.7
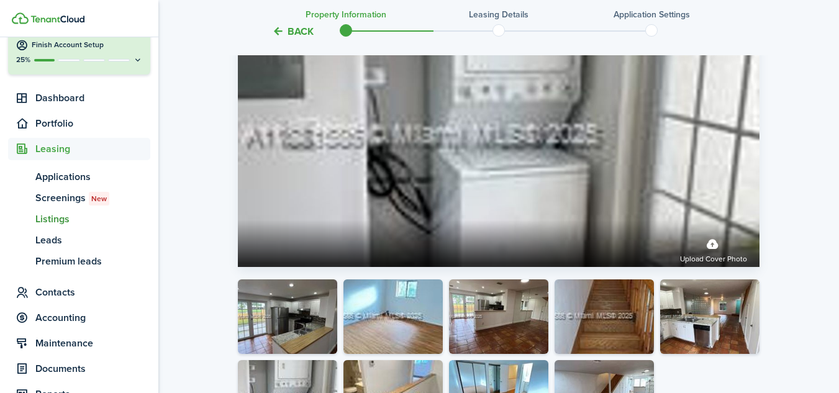
click at [317, 323] on img at bounding box center [287, 316] width 99 height 75
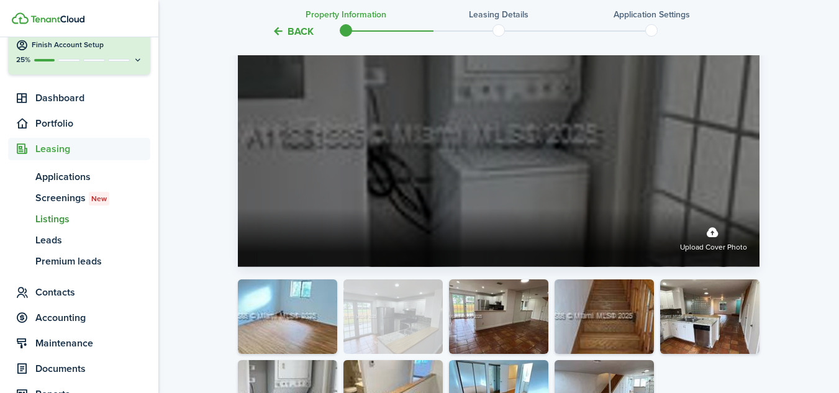
drag, startPoint x: 315, startPoint y: 323, endPoint x: 546, endPoint y: 152, distance: 287.2
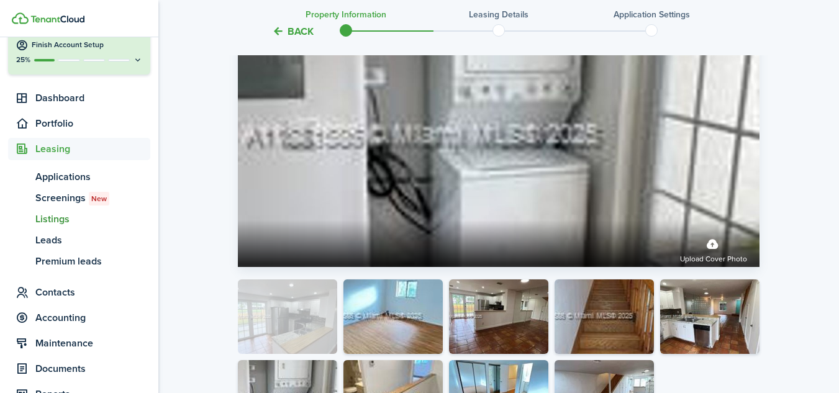
drag, startPoint x: 401, startPoint y: 328, endPoint x: 289, endPoint y: 319, distance: 112.2
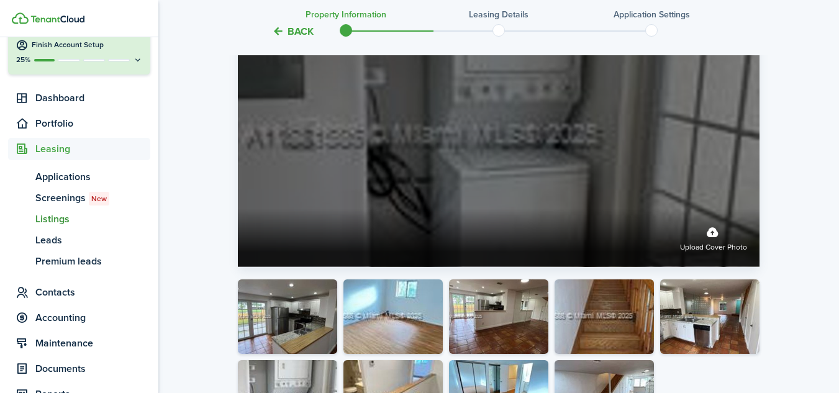
drag, startPoint x: 557, startPoint y: 214, endPoint x: 568, endPoint y: 200, distance: 17.6
click at [568, 200] on label "Upload cover photo" at bounding box center [499, 136] width 522 height 261
click at [238, 209] on input "Upload cover photo" at bounding box center [238, 209] width 0 height 0
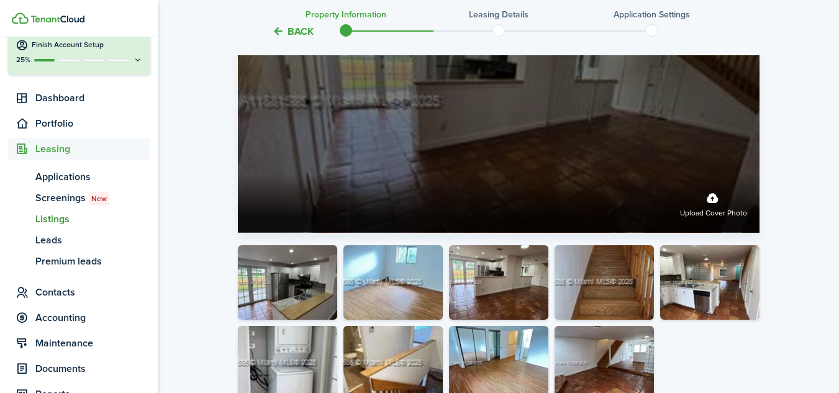
scroll to position [1863, 0]
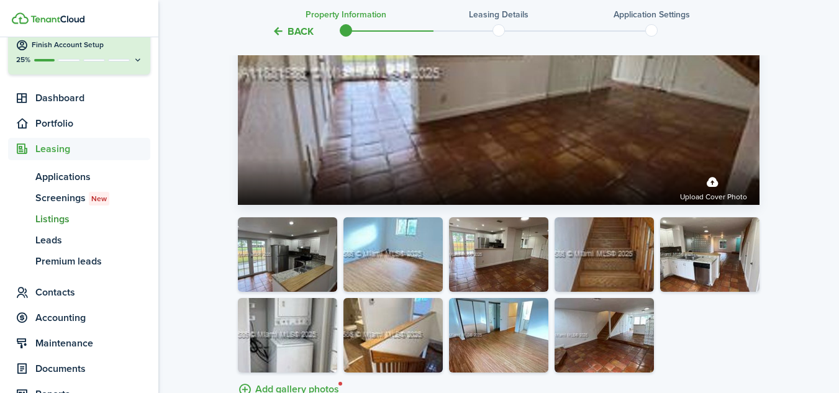
click at [330, 281] on button "button" at bounding box center [327, 281] width 17 height 17
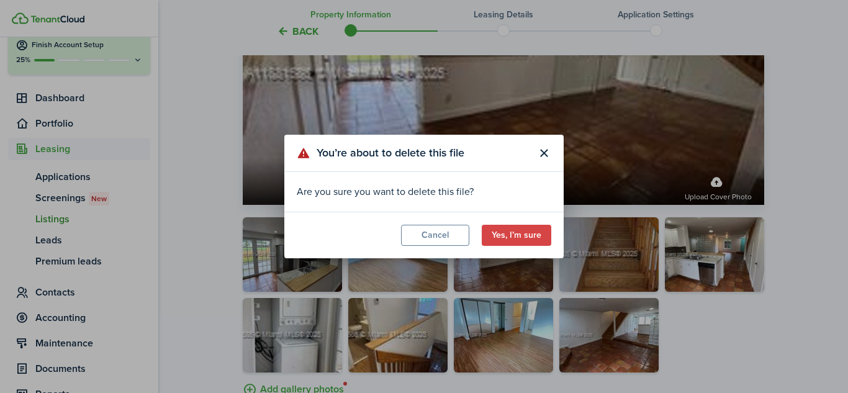
click at [495, 235] on button "Yes, I’m sure" at bounding box center [517, 235] width 70 height 21
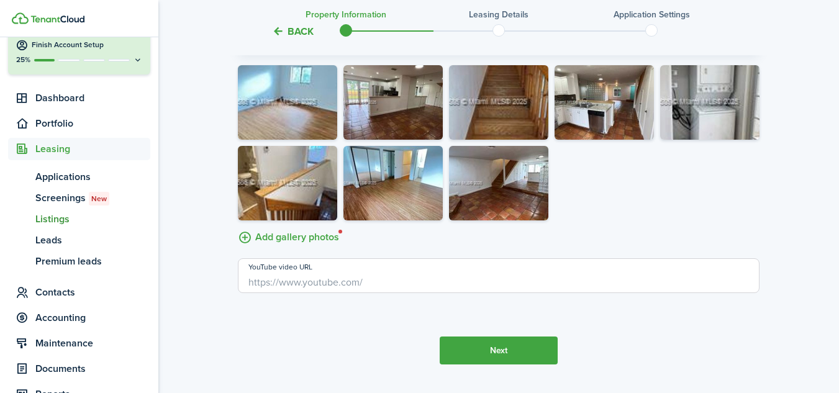
scroll to position [2045, 0]
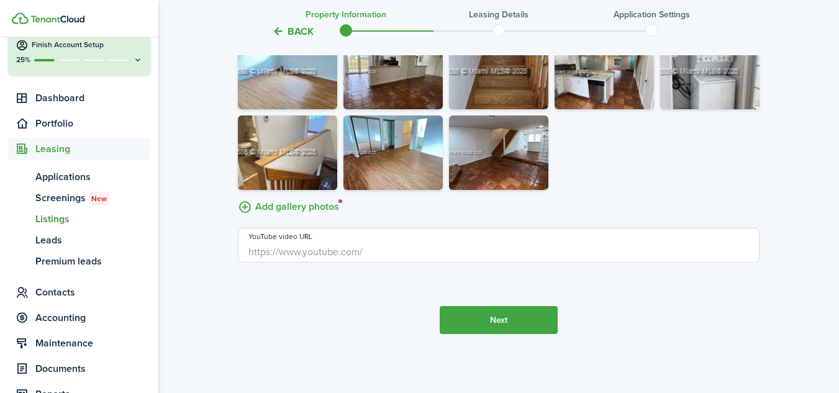
click at [500, 325] on button "Next" at bounding box center [499, 320] width 118 height 28
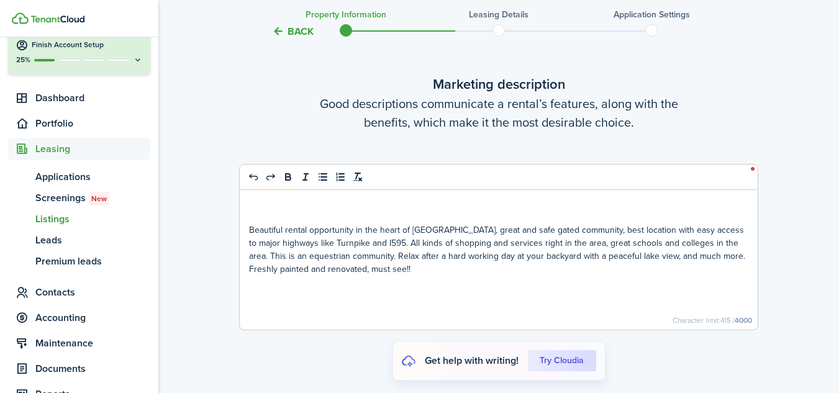
scroll to position [2351, 0]
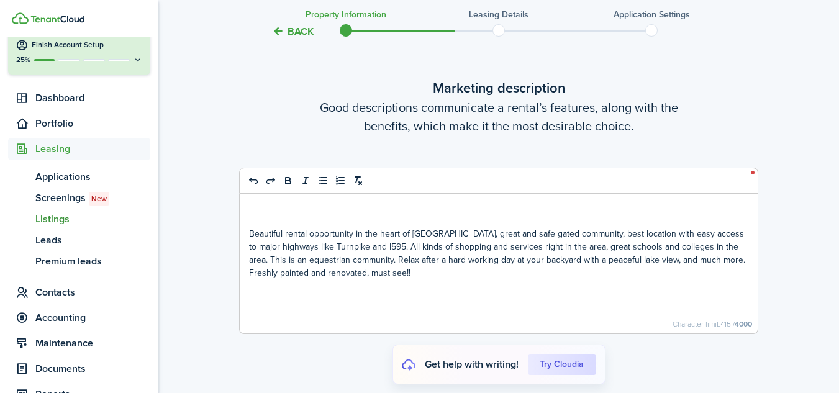
click at [394, 272] on p "Beautiful rental opportunity in the heart of [GEOGRAPHIC_DATA], great and safe …" at bounding box center [498, 253] width 499 height 52
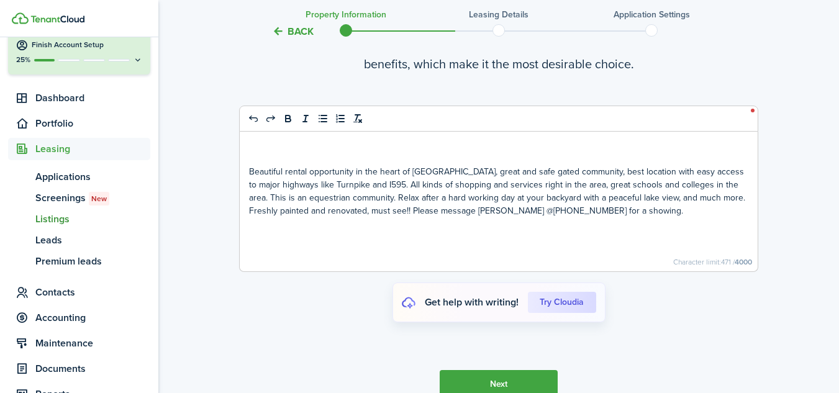
scroll to position [2476, 0]
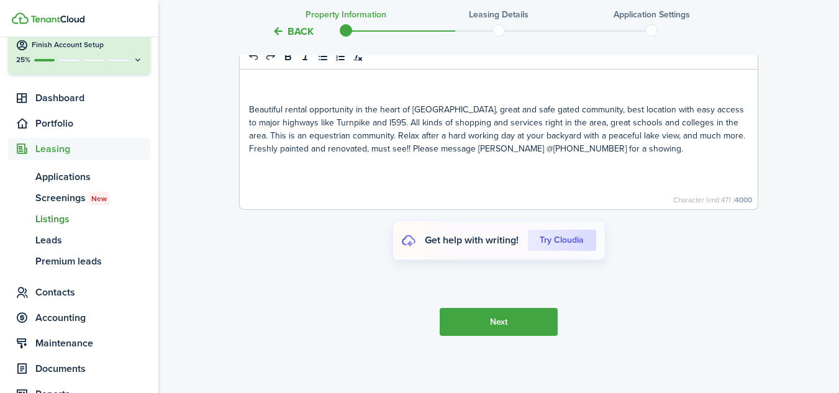
click at [458, 317] on button "Next" at bounding box center [499, 322] width 118 height 28
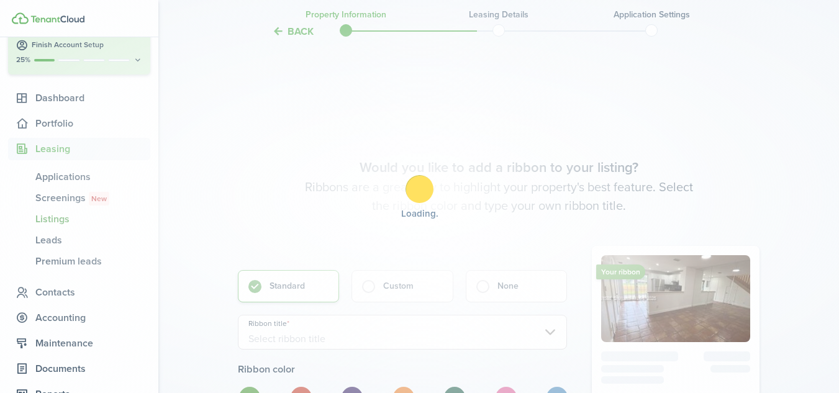
scroll to position [2787, 0]
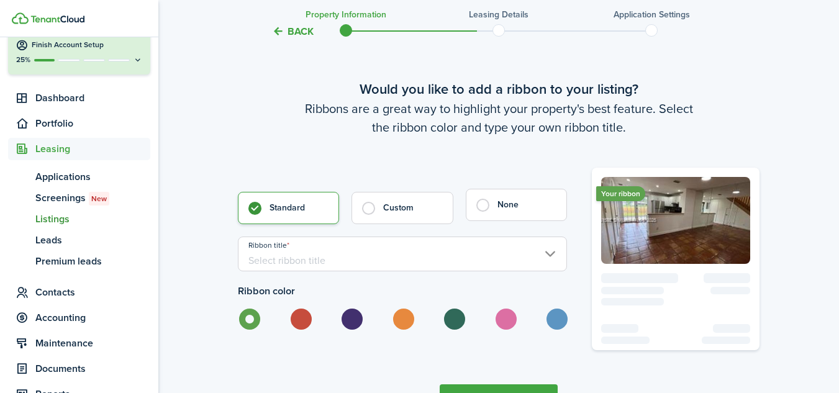
click at [481, 204] on label "None" at bounding box center [516, 205] width 101 height 32
radio input "false"
radio input "true"
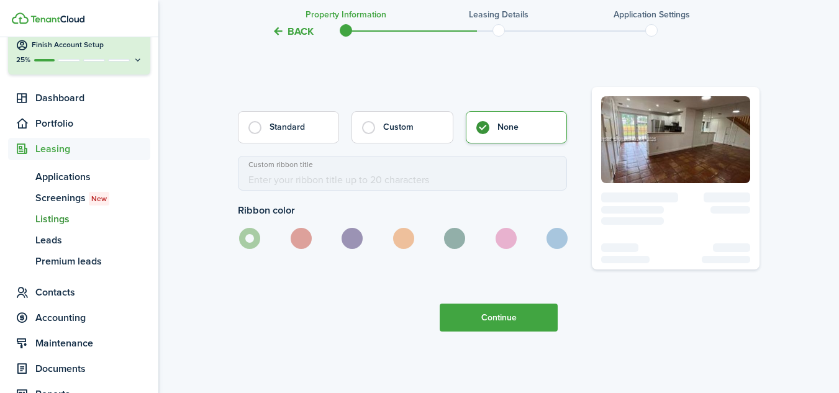
scroll to position [2870, 0]
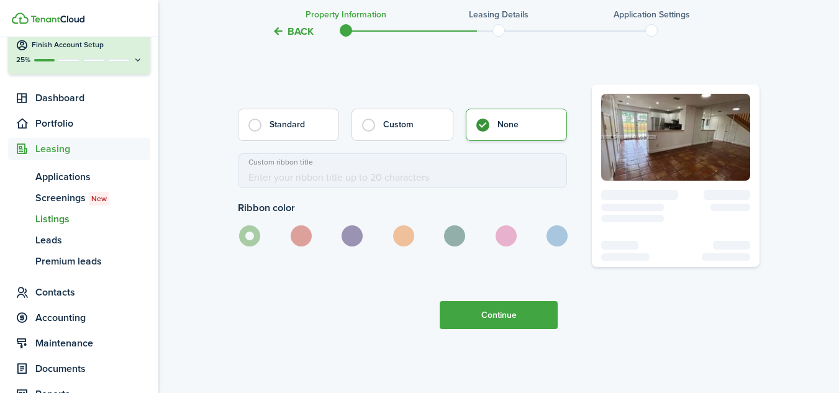
click at [472, 310] on button "Continue" at bounding box center [499, 315] width 118 height 28
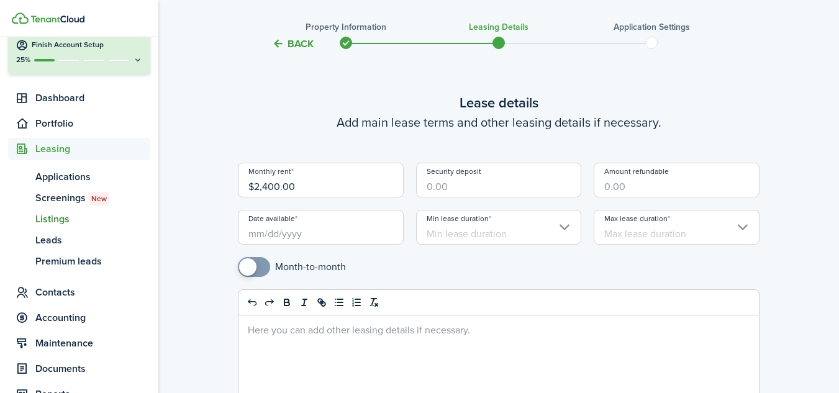
scroll to position [62, 0]
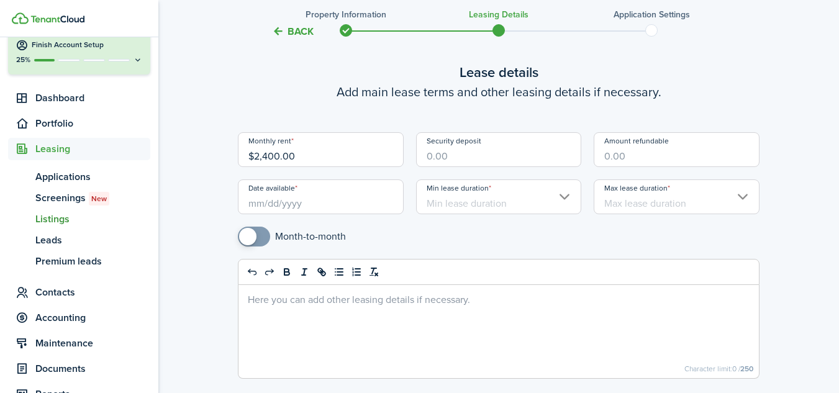
click at [355, 204] on input "Date available" at bounding box center [321, 196] width 166 height 35
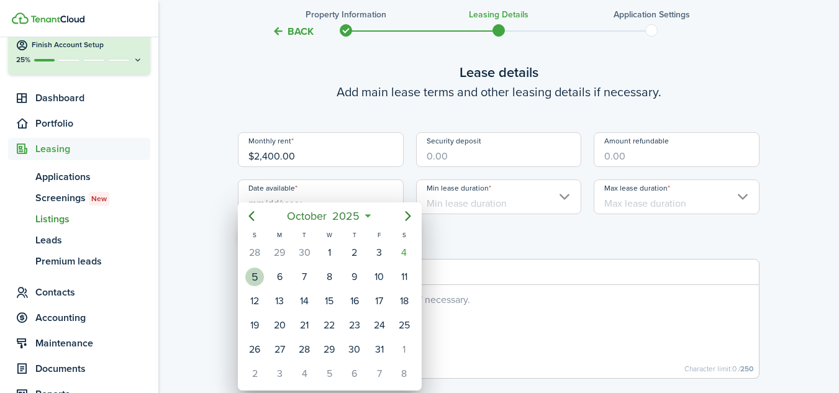
click at [259, 271] on div "5" at bounding box center [254, 277] width 19 height 19
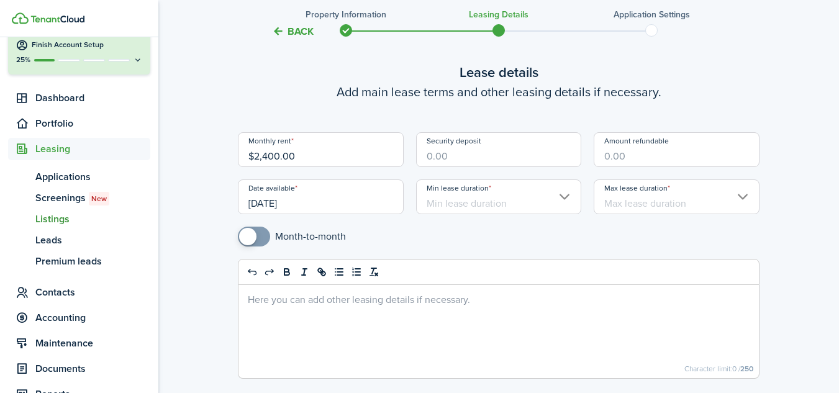
click at [301, 207] on input "[DATE]" at bounding box center [321, 196] width 166 height 35
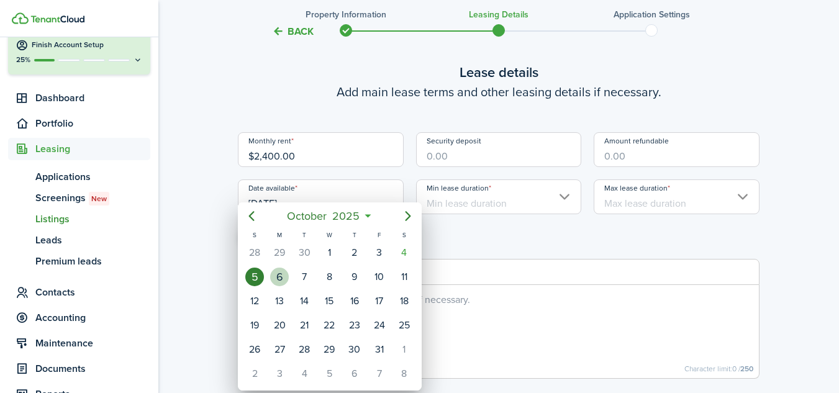
click at [279, 275] on div "6" at bounding box center [279, 277] width 19 height 19
type input "[DATE]"
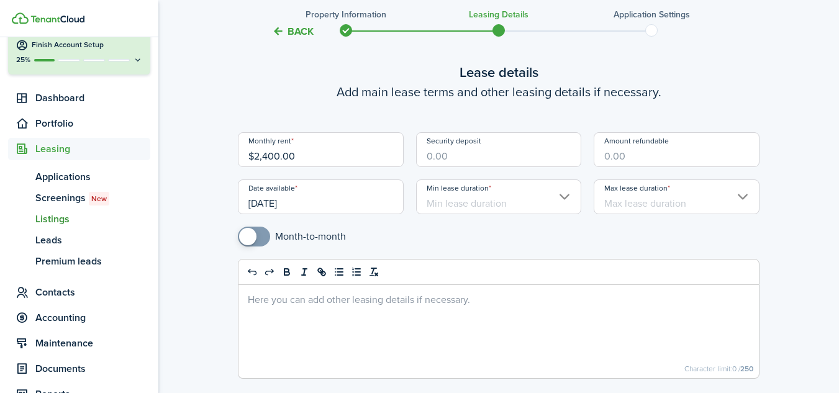
click at [497, 199] on input "Min lease duration" at bounding box center [499, 196] width 166 height 35
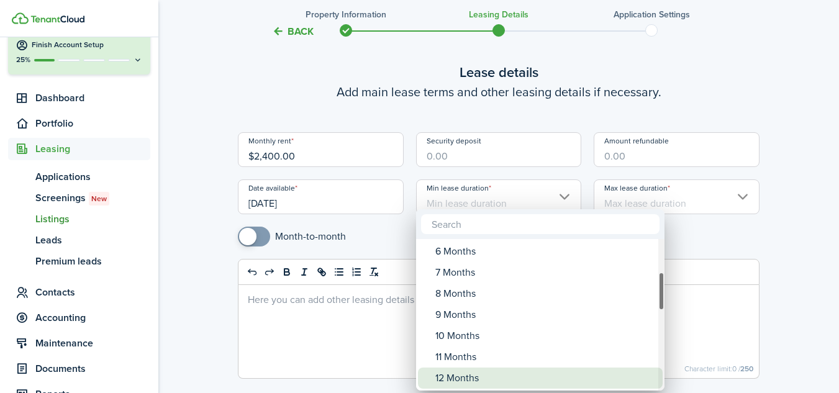
click at [453, 376] on div "12 Months" at bounding box center [545, 378] width 220 height 21
type input "12 Months"
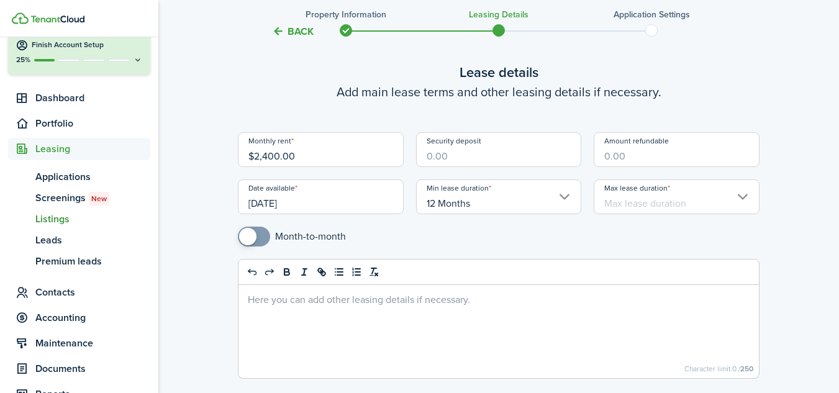
click at [617, 201] on input "Max lease duration" at bounding box center [677, 196] width 166 height 35
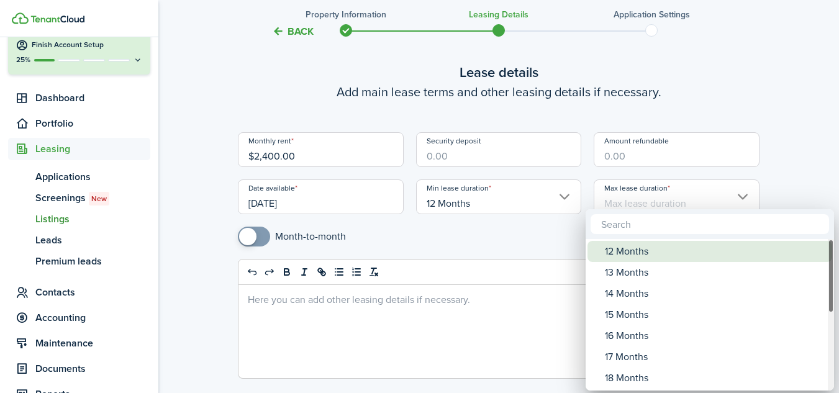
click at [602, 253] on span "Max lease duration" at bounding box center [595, 251] width 17 height 17
type input "12 Months"
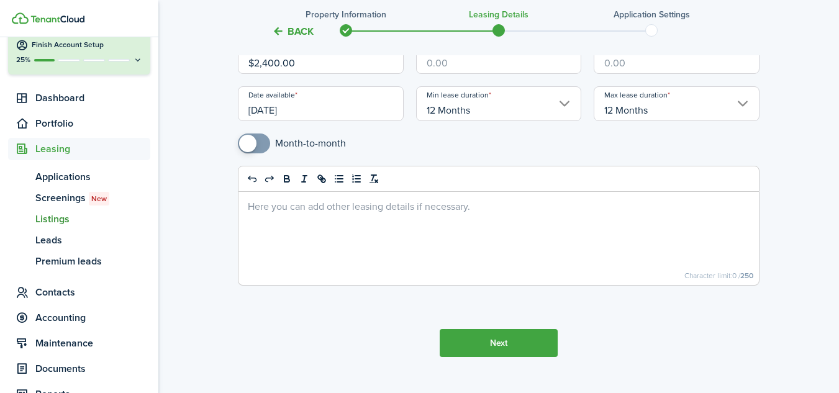
scroll to position [178, 0]
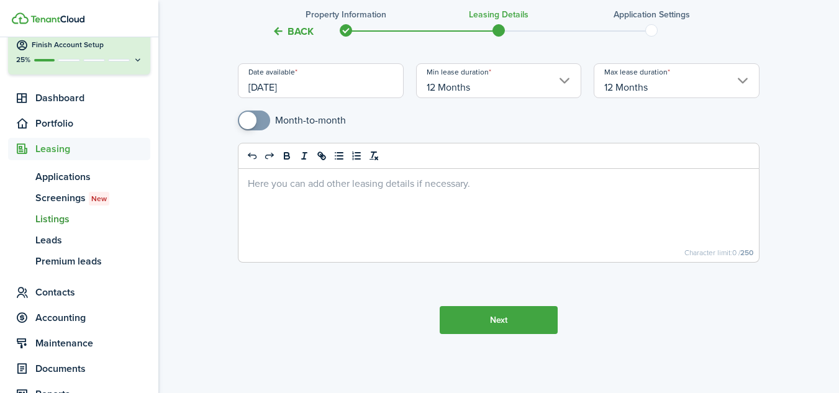
click at [487, 322] on button "Next" at bounding box center [499, 320] width 118 height 28
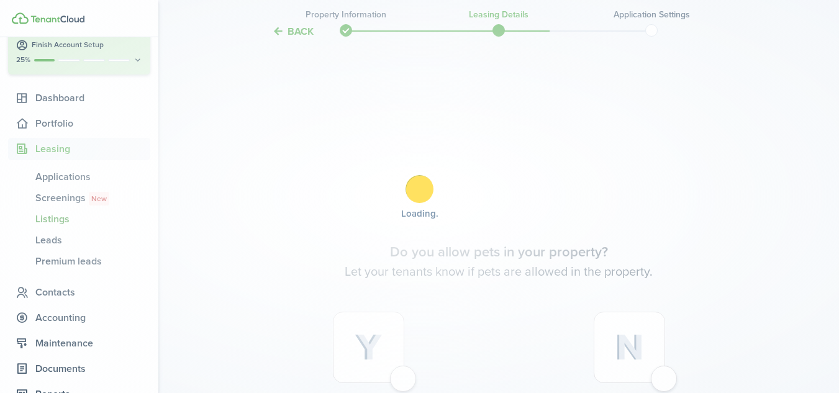
scroll to position [488, 0]
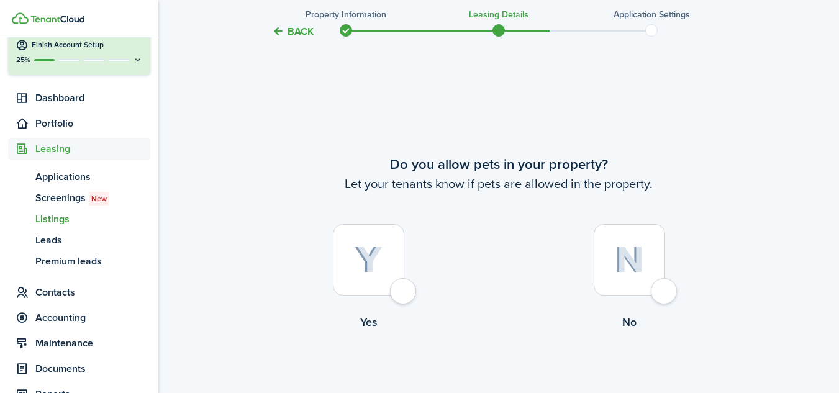
click at [402, 294] on div at bounding box center [368, 259] width 71 height 71
radio input "true"
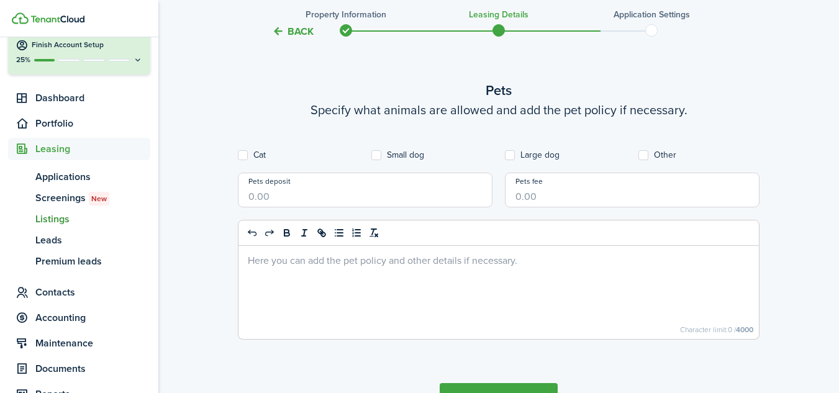
scroll to position [943, 0]
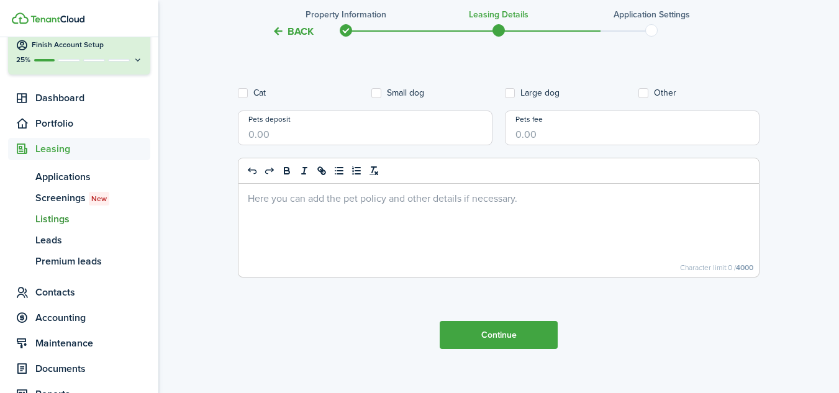
click at [481, 332] on button "Continue" at bounding box center [499, 335] width 118 height 28
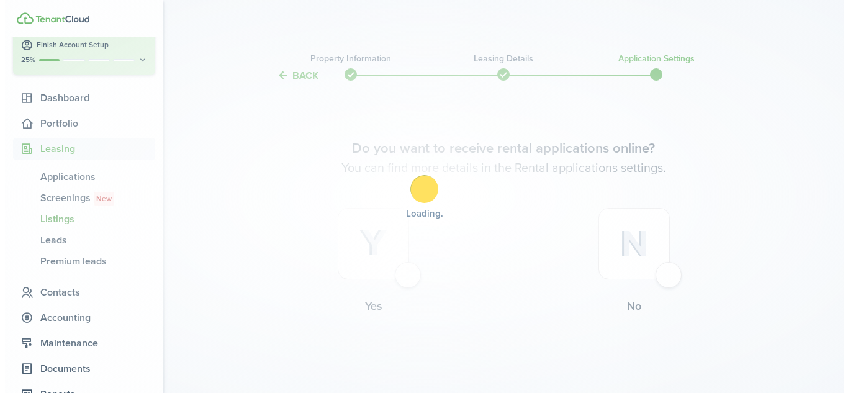
scroll to position [0, 0]
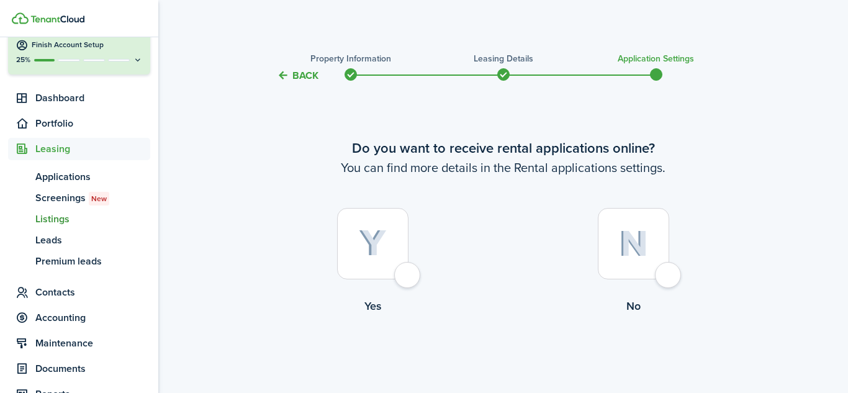
click at [666, 278] on div at bounding box center [633, 243] width 71 height 71
radio input "true"
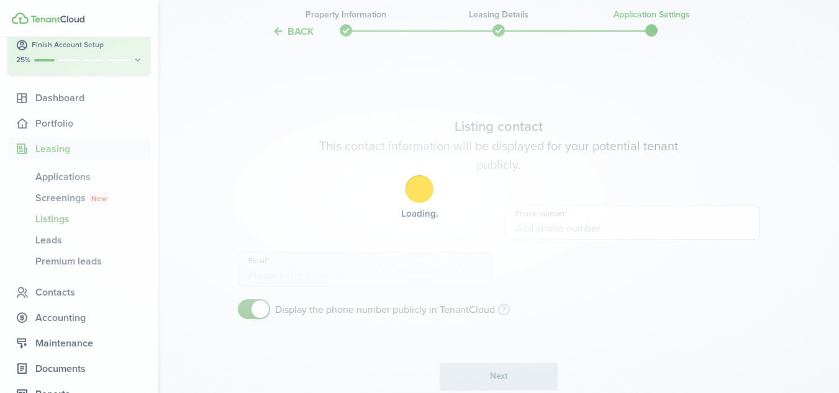
scroll to position [310, 0]
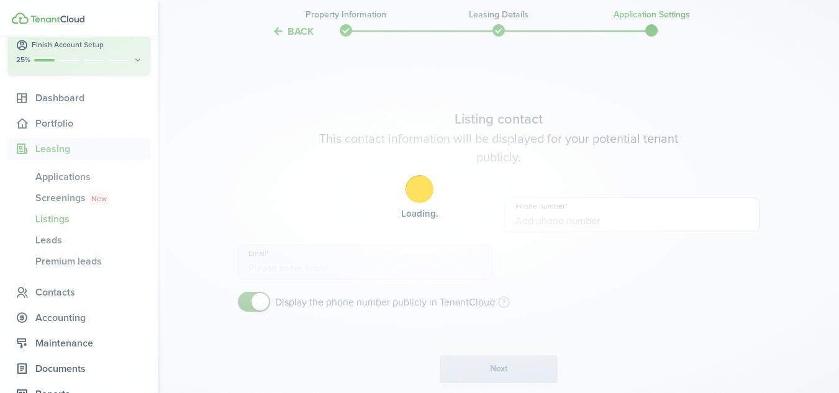
type input "[PHONE_NUMBER]"
type input "[EMAIL_ADDRESS][DOMAIN_NAME]"
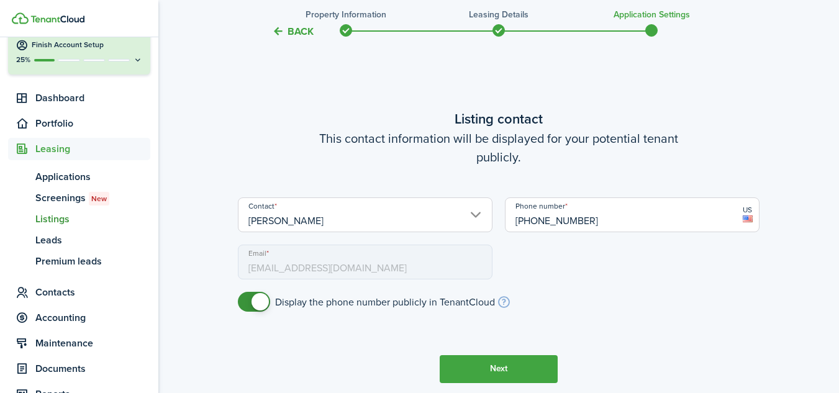
click at [384, 259] on mbsc-input "Email [EMAIL_ADDRESS][DOMAIN_NAME]" at bounding box center [365, 262] width 255 height 35
click at [384, 266] on mbsc-input "Email [EMAIL_ADDRESS][DOMAIN_NAME]" at bounding box center [365, 262] width 255 height 35
click at [249, 301] on span at bounding box center [254, 302] width 12 height 20
checkbox input "true"
click at [260, 304] on span at bounding box center [254, 302] width 12 height 20
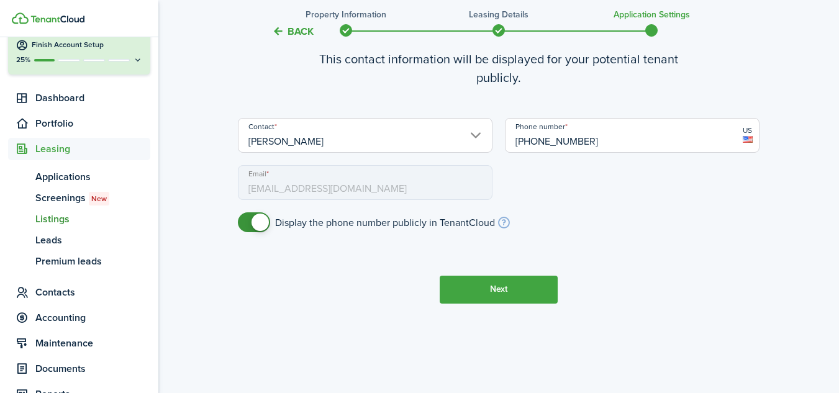
scroll to position [393, 0]
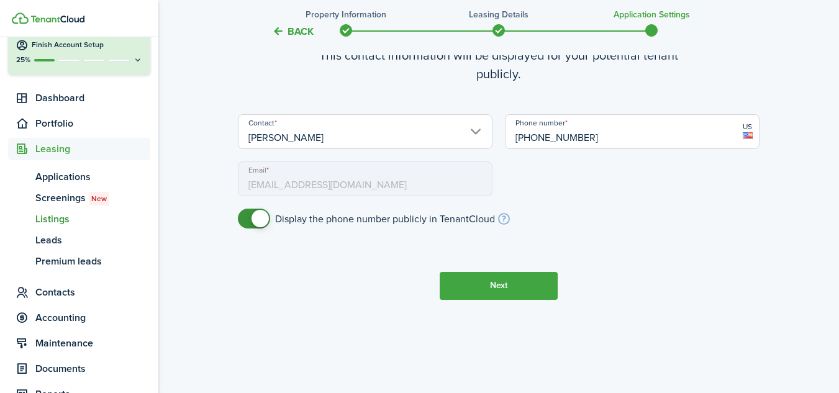
click at [367, 185] on mbsc-input "Email [EMAIL_ADDRESS][DOMAIN_NAME]" at bounding box center [365, 178] width 255 height 35
click at [487, 286] on button "Next" at bounding box center [499, 286] width 118 height 28
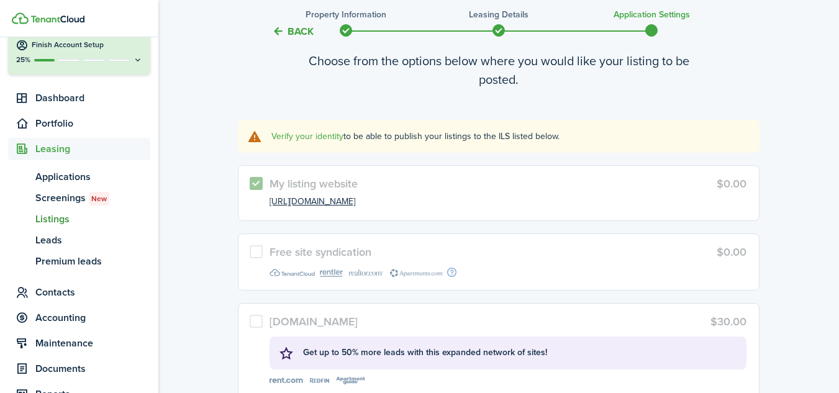
scroll to position [745, 0]
click at [340, 202] on link "[URL][DOMAIN_NAME]" at bounding box center [312, 202] width 86 height 12
click at [325, 135] on link "Verify your identity" at bounding box center [307, 136] width 72 height 13
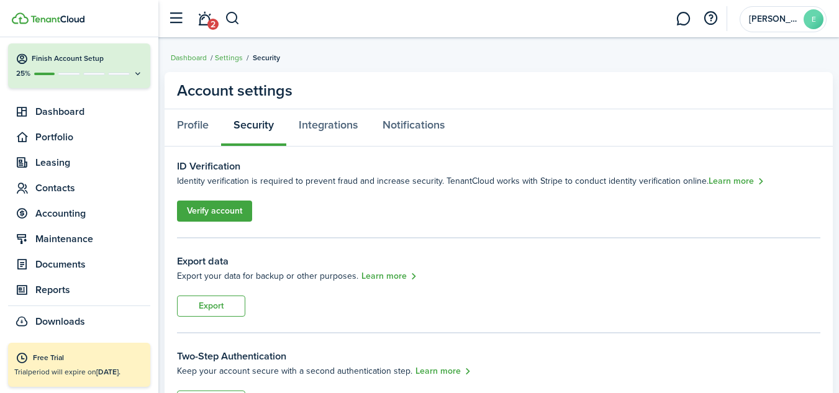
click at [224, 207] on link "Verify account" at bounding box center [214, 211] width 75 height 21
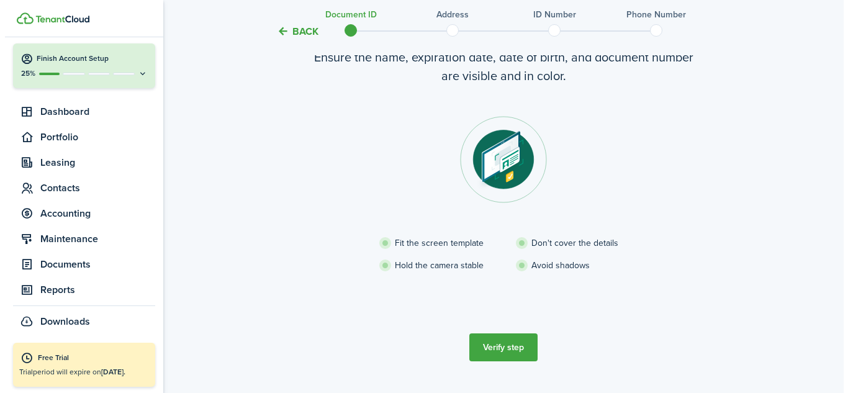
scroll to position [124, 0]
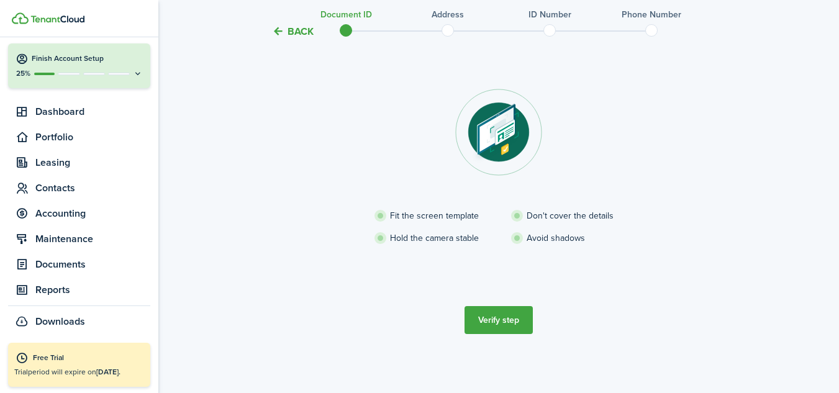
click at [491, 318] on button "Verify step" at bounding box center [498, 320] width 68 height 28
